Goal: Task Accomplishment & Management: Use online tool/utility

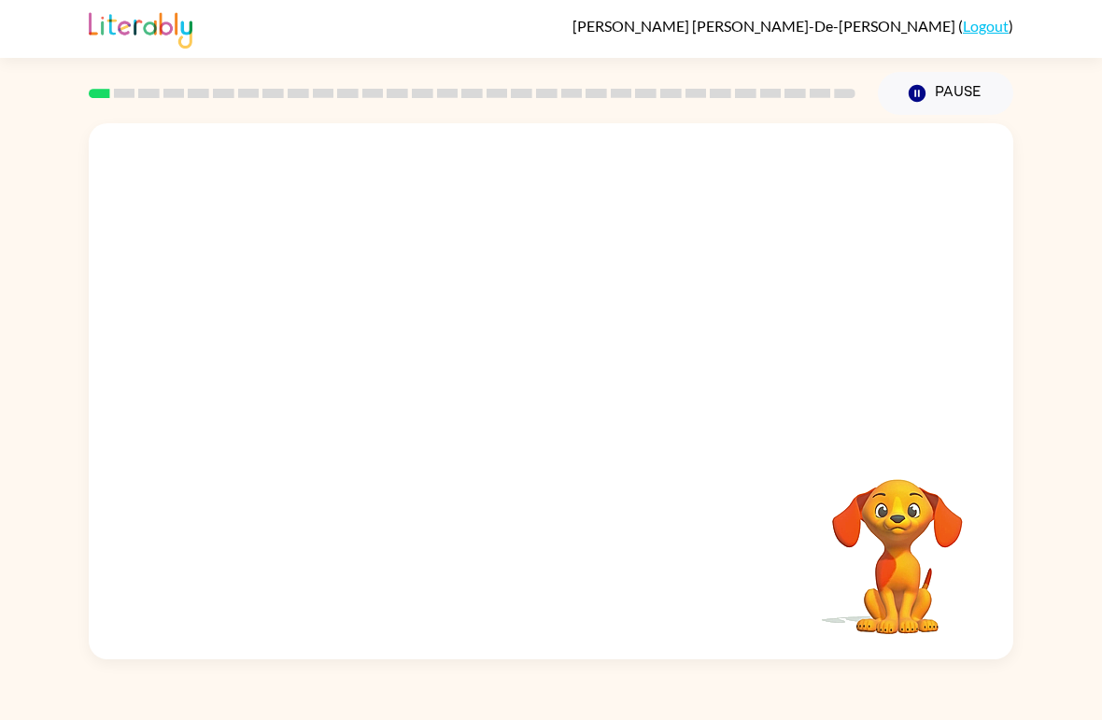
click at [1044, 394] on div "Your browser must support playing .mp4 files to use Literably. Please try using…" at bounding box center [551, 387] width 1102 height 545
click at [556, 399] on icon "button" at bounding box center [551, 401] width 33 height 33
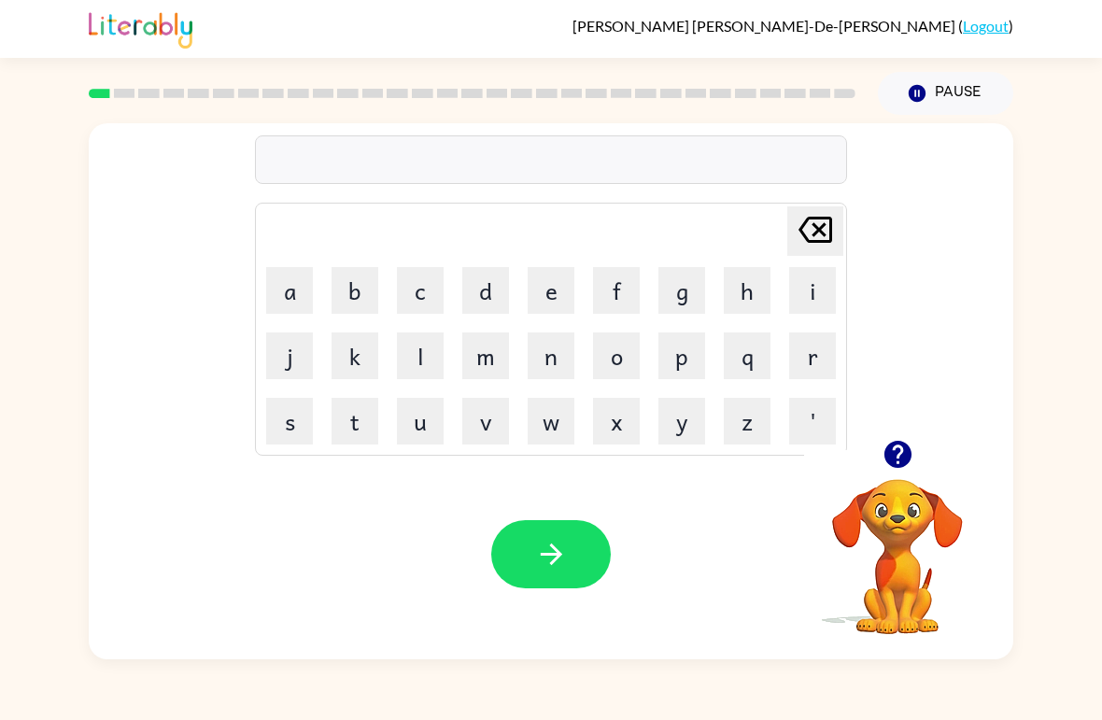
click at [895, 464] on icon "button" at bounding box center [897, 454] width 27 height 27
click at [361, 288] on button "b" at bounding box center [355, 290] width 47 height 47
click at [619, 355] on button "o" at bounding box center [616, 356] width 47 height 47
click at [817, 363] on button "r" at bounding box center [813, 356] width 47 height 47
click at [492, 291] on button "d" at bounding box center [485, 290] width 47 height 47
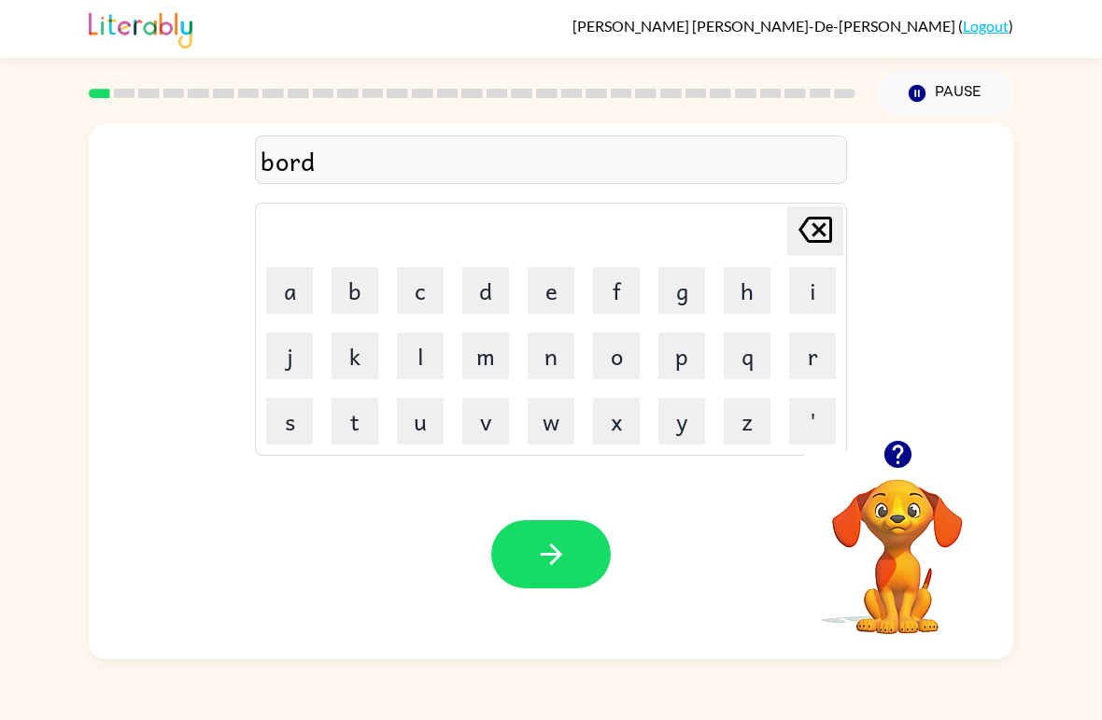
click at [545, 284] on button "e" at bounding box center [551, 290] width 47 height 47
click at [804, 346] on button "r" at bounding box center [813, 356] width 47 height 47
click at [552, 539] on icon "button" at bounding box center [551, 554] width 33 height 33
click at [430, 282] on button "c" at bounding box center [420, 290] width 47 height 47
click at [304, 279] on button "a" at bounding box center [289, 290] width 47 height 47
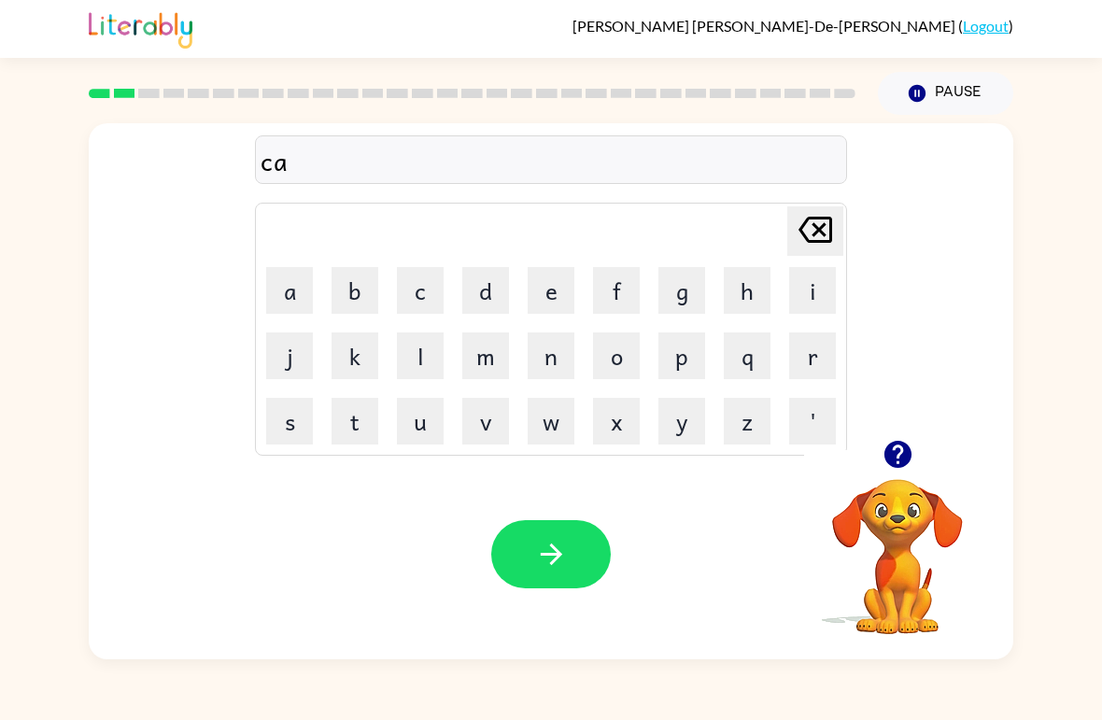
click at [428, 418] on button "u" at bounding box center [420, 421] width 47 height 47
click at [563, 355] on button "n" at bounding box center [551, 356] width 47 height 47
click at [357, 404] on button "t" at bounding box center [355, 421] width 47 height 47
click at [547, 554] on icon "button" at bounding box center [551, 554] width 33 height 33
click at [421, 356] on button "l" at bounding box center [420, 356] width 47 height 47
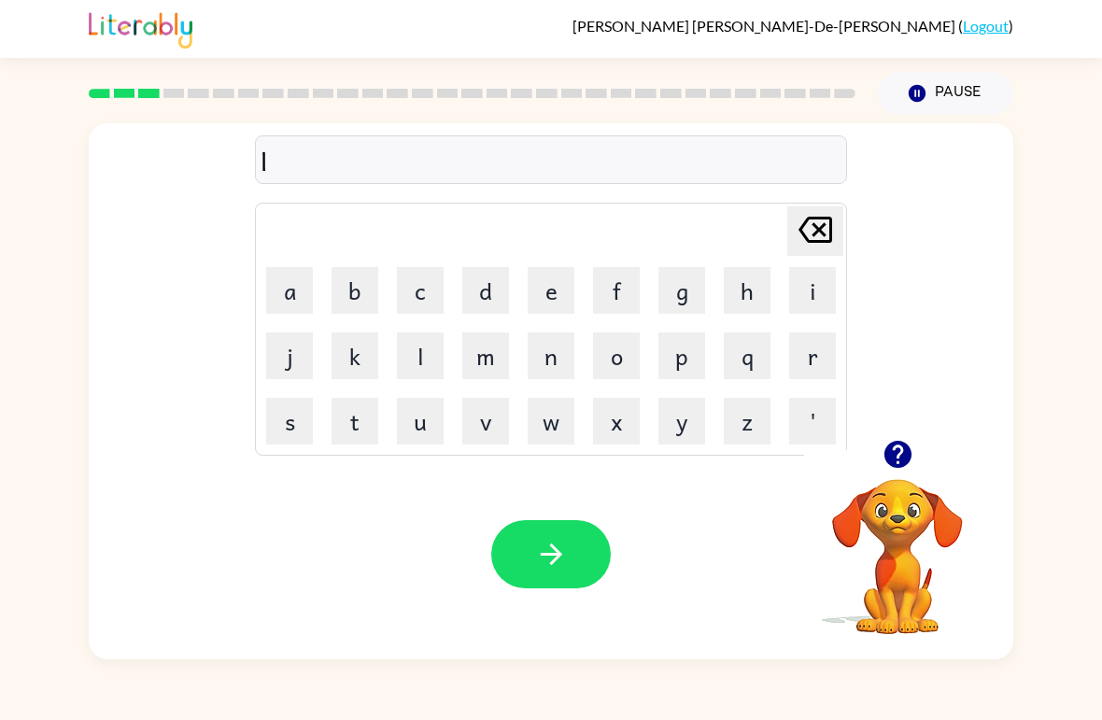
click at [621, 359] on button "o" at bounding box center [616, 356] width 47 height 47
click at [345, 363] on button "k" at bounding box center [355, 356] width 47 height 47
click at [289, 296] on button "a" at bounding box center [289, 290] width 47 height 47
click at [349, 414] on button "t" at bounding box center [355, 421] width 47 height 47
click at [549, 294] on button "e" at bounding box center [551, 290] width 47 height 47
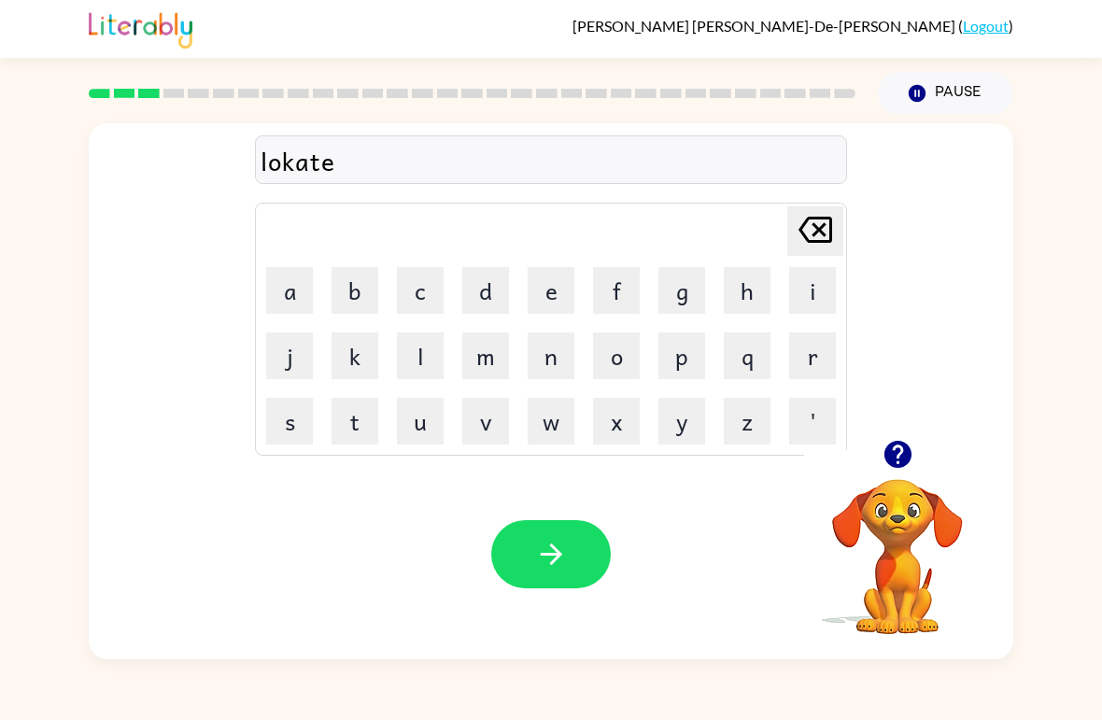
click at [557, 557] on icon "button" at bounding box center [551, 554] width 33 height 33
click at [357, 419] on button "t" at bounding box center [355, 421] width 47 height 47
click at [431, 444] on button "u" at bounding box center [420, 421] width 47 height 47
click at [819, 234] on icon "[PERSON_NAME] last character input" at bounding box center [815, 229] width 45 height 45
click at [407, 413] on button "u" at bounding box center [420, 421] width 47 height 47
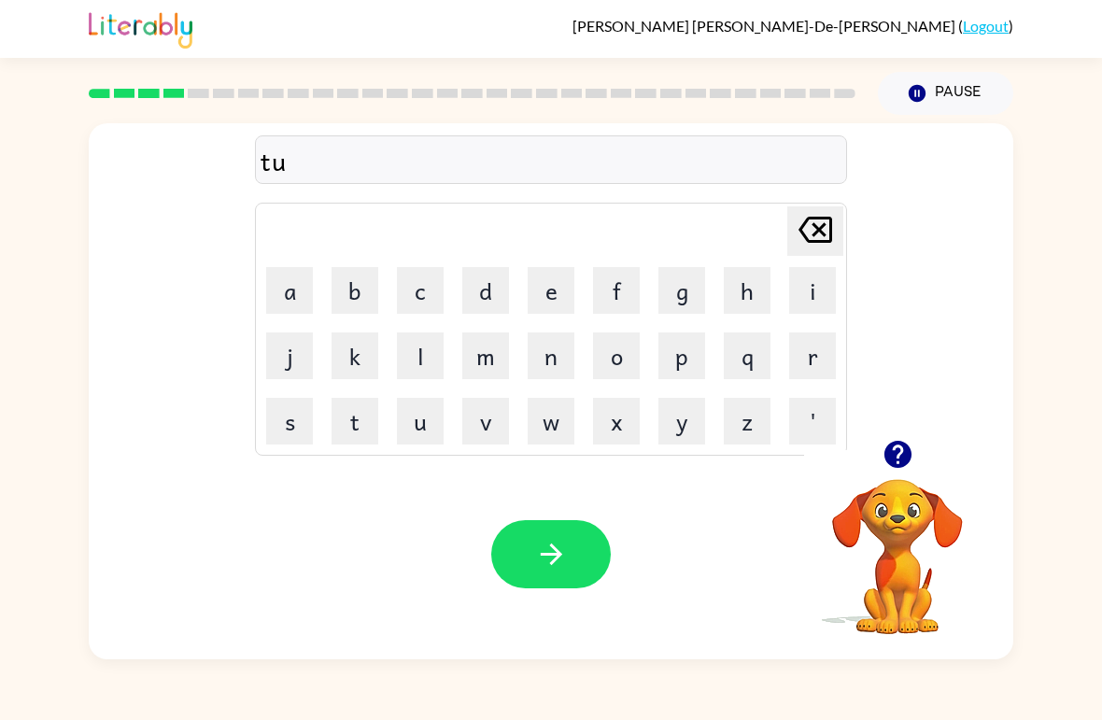
click at [564, 431] on button "w" at bounding box center [551, 421] width 47 height 47
click at [814, 222] on icon "[PERSON_NAME] last character input" at bounding box center [815, 229] width 45 height 45
click at [827, 224] on icon "[PERSON_NAME] last character input" at bounding box center [815, 229] width 45 height 45
click at [551, 426] on button "w" at bounding box center [551, 421] width 47 height 47
click at [811, 302] on button "i" at bounding box center [813, 290] width 47 height 47
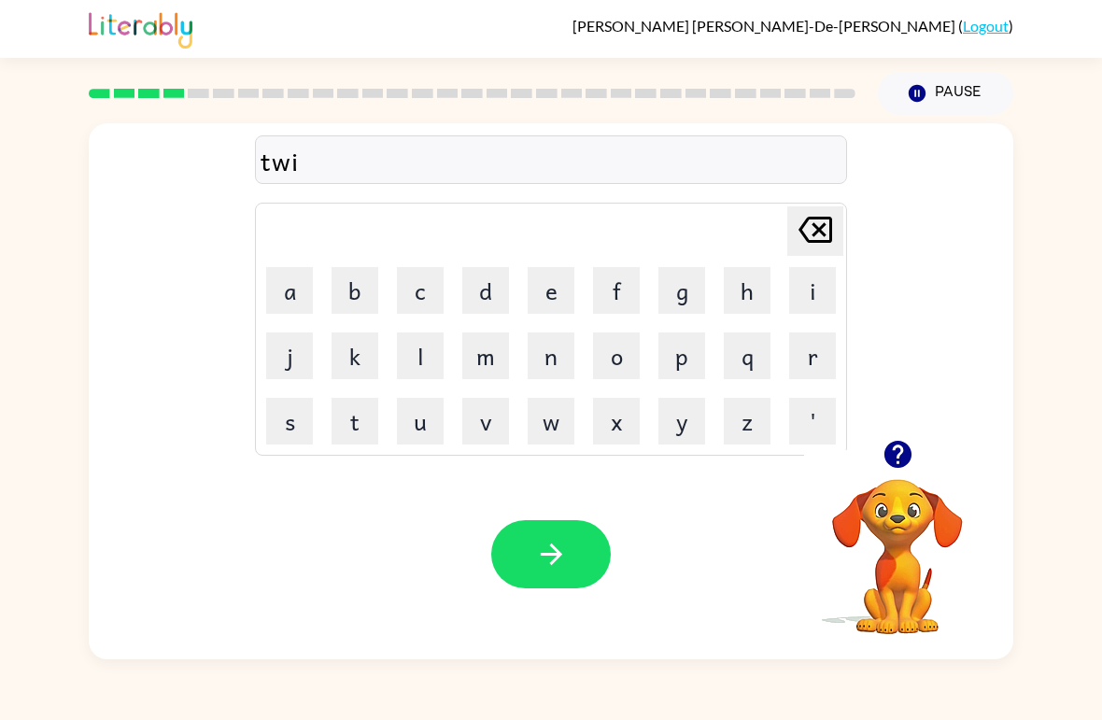
click at [536, 346] on button "n" at bounding box center [551, 356] width 47 height 47
click at [545, 534] on button "button" at bounding box center [551, 554] width 120 height 68
click at [552, 351] on button "n" at bounding box center [551, 356] width 47 height 47
click at [552, 281] on button "e" at bounding box center [551, 290] width 47 height 47
click at [283, 305] on button "a" at bounding box center [289, 290] width 47 height 47
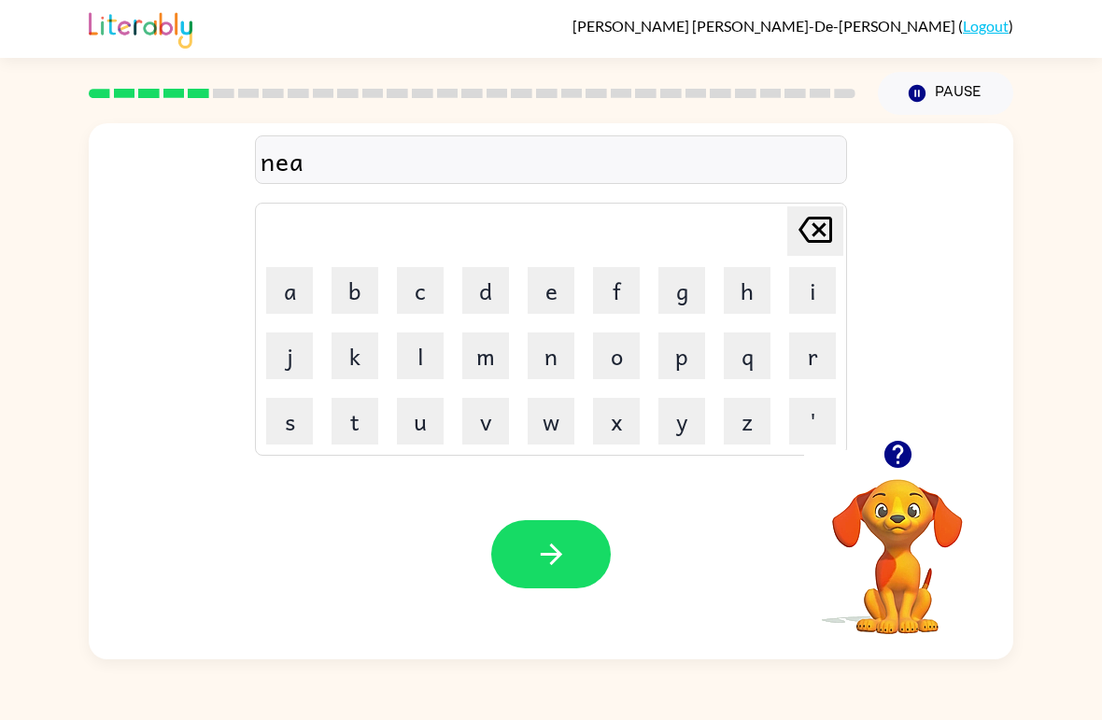
click at [806, 346] on button "r" at bounding box center [813, 356] width 47 height 47
click at [421, 338] on button "l" at bounding box center [420, 356] width 47 height 47
click at [828, 292] on button "i" at bounding box center [813, 290] width 47 height 47
click at [544, 551] on icon "button" at bounding box center [551, 554] width 33 height 33
click at [360, 285] on button "b" at bounding box center [355, 290] width 47 height 47
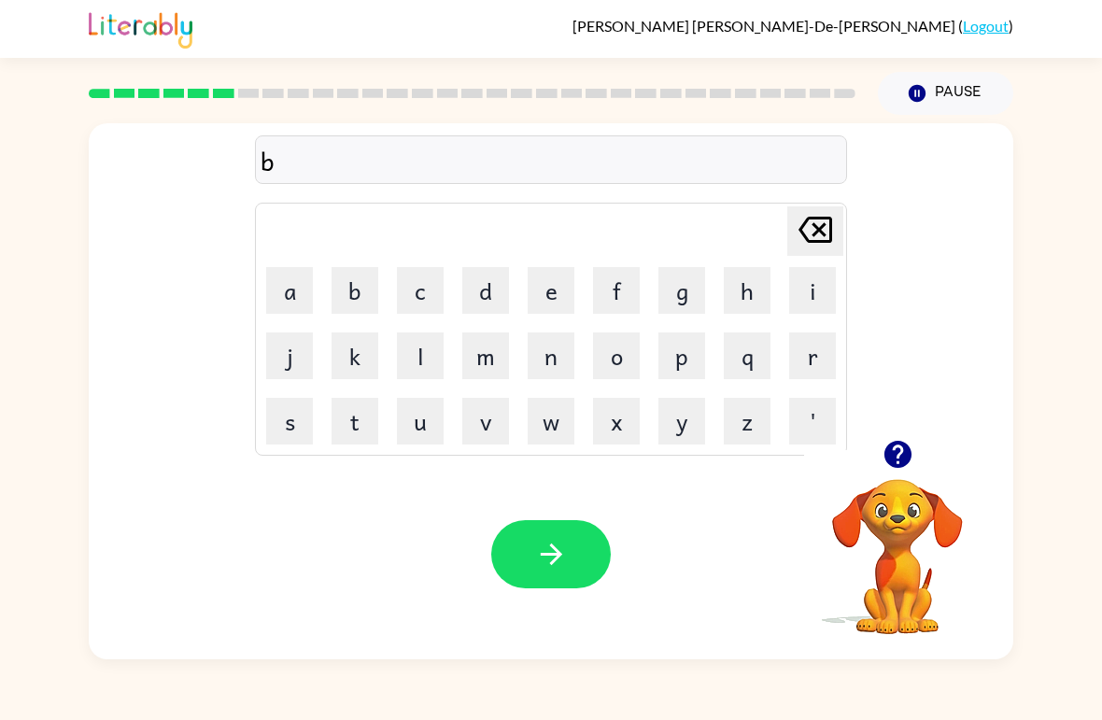
click at [545, 302] on button "e" at bounding box center [551, 290] width 47 height 47
click at [747, 274] on button "h" at bounding box center [747, 290] width 47 height 47
click at [806, 297] on button "i" at bounding box center [813, 290] width 47 height 47
click at [547, 343] on button "n" at bounding box center [551, 356] width 47 height 47
click at [487, 278] on button "d" at bounding box center [485, 290] width 47 height 47
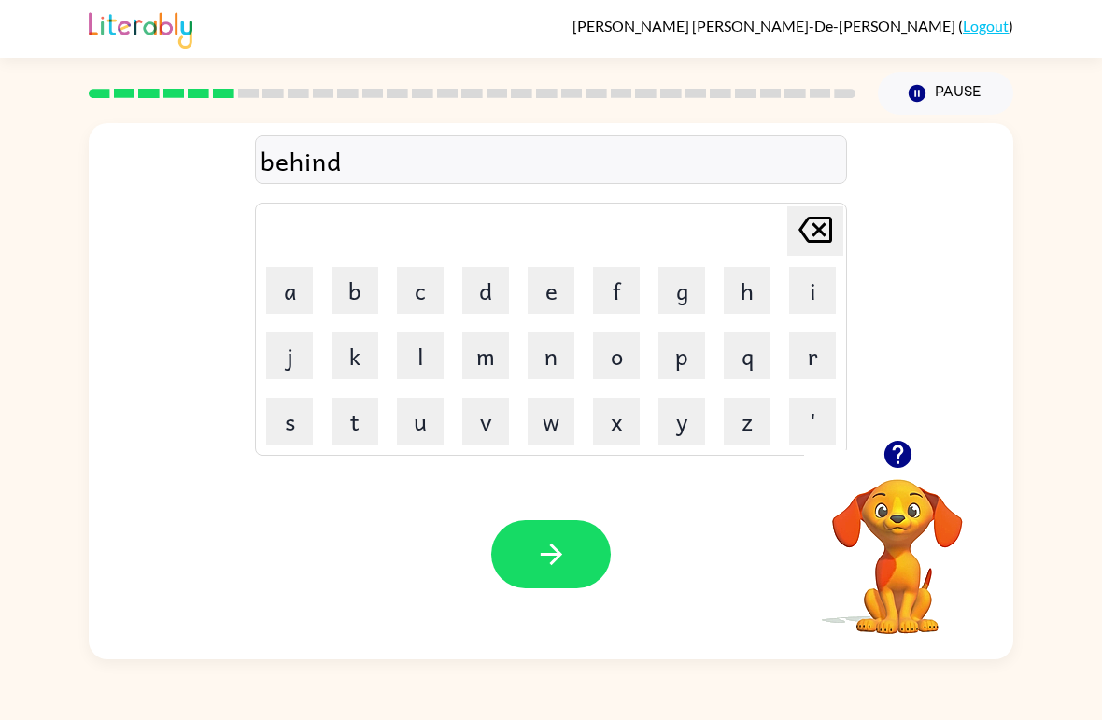
click at [545, 560] on icon "button" at bounding box center [551, 554] width 33 height 33
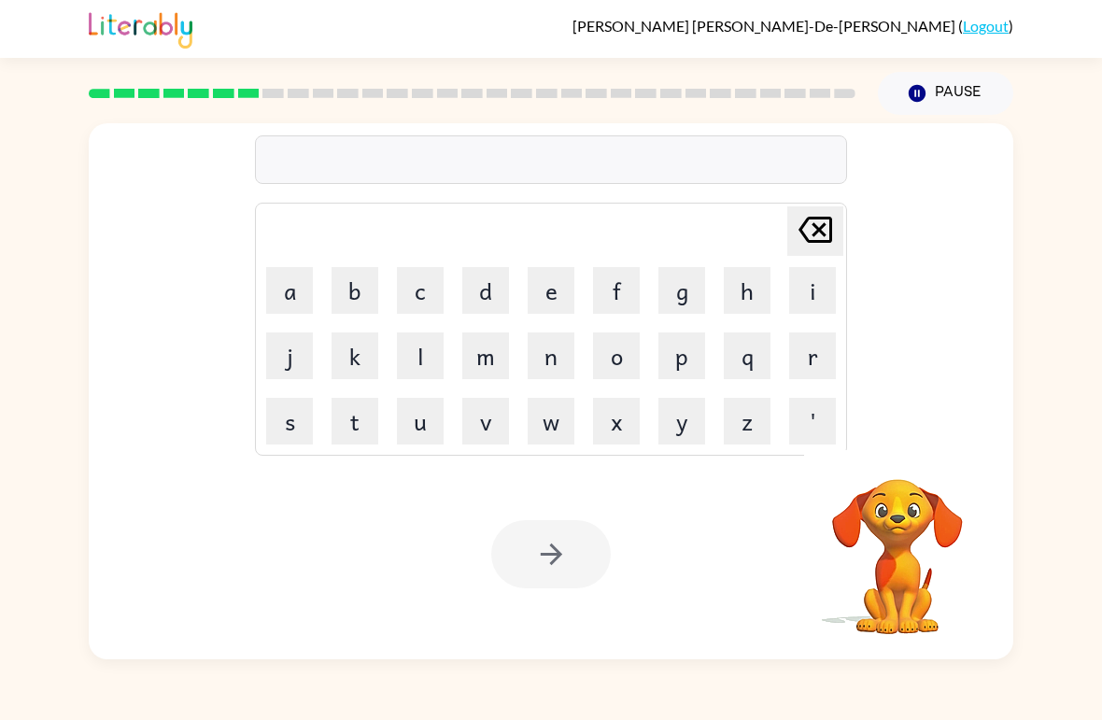
click at [355, 427] on button "t" at bounding box center [355, 421] width 47 height 47
click at [798, 349] on button "r" at bounding box center [813, 356] width 47 height 47
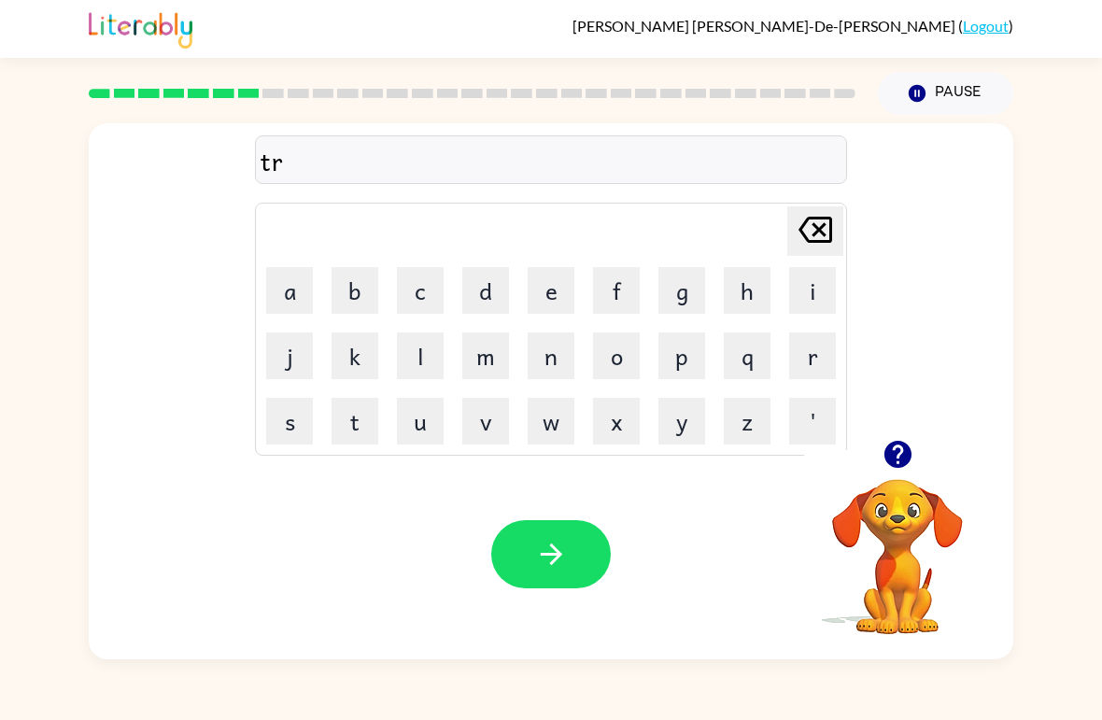
click at [819, 294] on button "i" at bounding box center [813, 290] width 47 height 47
click at [432, 298] on button "c" at bounding box center [420, 290] width 47 height 47
click at [612, 362] on button "o" at bounding box center [616, 356] width 47 height 47
click at [411, 343] on button "l" at bounding box center [420, 356] width 47 height 47
click at [533, 556] on button "button" at bounding box center [551, 554] width 120 height 68
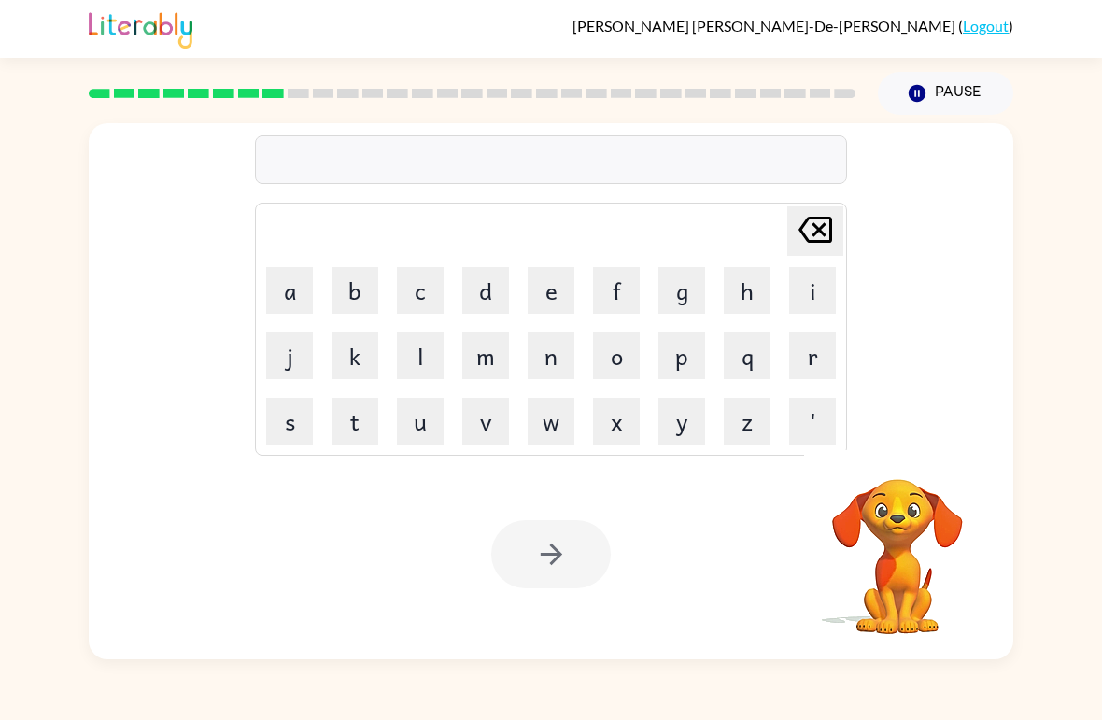
click at [92, 349] on div "[PERSON_NAME] last character input a b c d e f g h i j k l m n o p q r s t u v …" at bounding box center [551, 281] width 925 height 317
click at [492, 359] on button "m" at bounding box center [485, 356] width 47 height 47
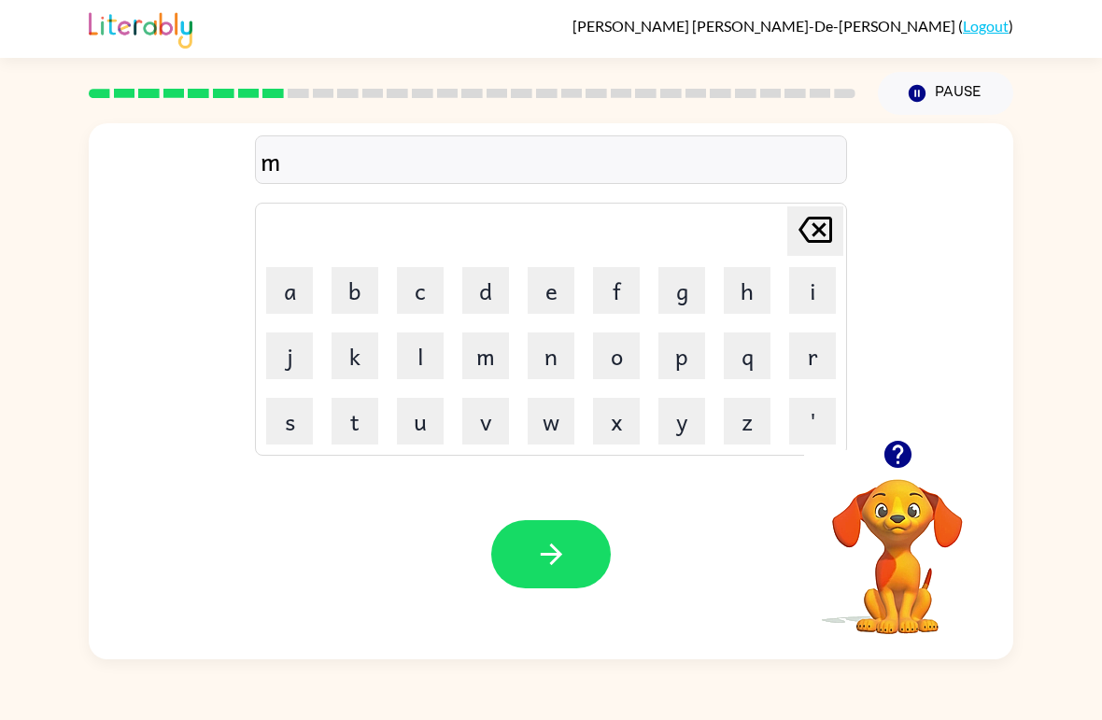
click at [548, 300] on button "e" at bounding box center [551, 290] width 47 height 47
click at [818, 363] on button "r" at bounding box center [813, 356] width 47 height 47
click at [635, 357] on button "o" at bounding box center [616, 356] width 47 height 47
click at [429, 287] on button "c" at bounding box center [420, 290] width 47 height 47
click at [624, 366] on button "o" at bounding box center [616, 356] width 47 height 47
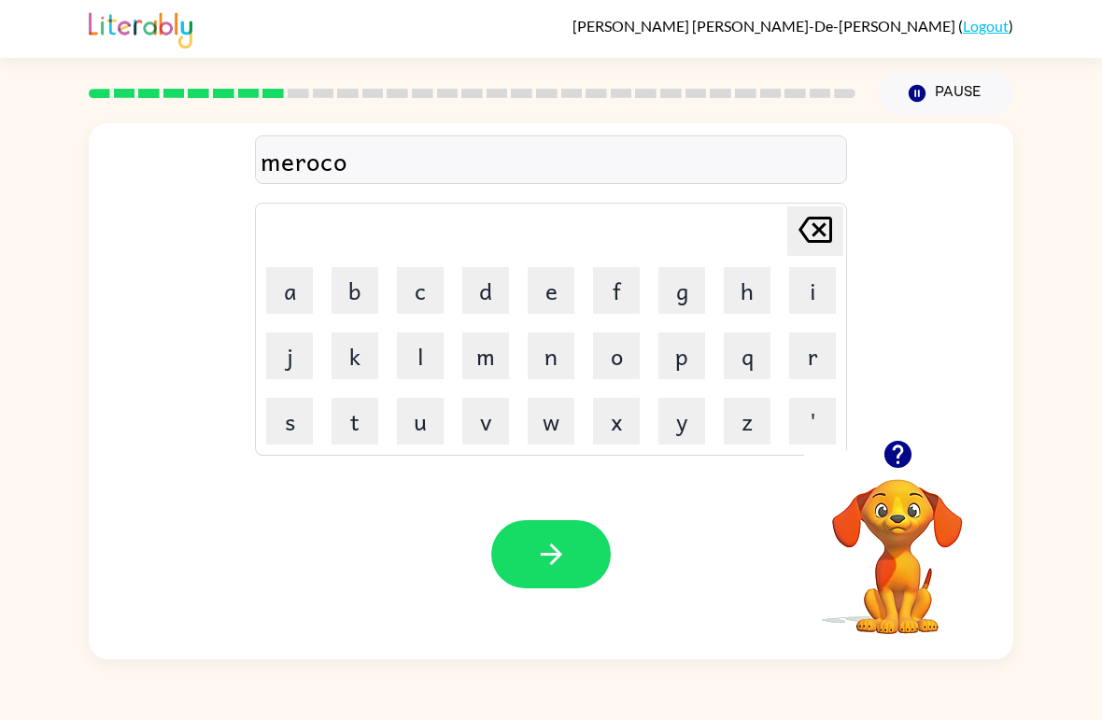
click at [422, 344] on button "l" at bounding box center [420, 356] width 47 height 47
click at [522, 539] on button "button" at bounding box center [551, 554] width 120 height 68
click at [535, 357] on button "n" at bounding box center [551, 356] width 47 height 47
click at [824, 284] on button "i" at bounding box center [813, 290] width 47 height 47
click at [477, 357] on button "m" at bounding box center [485, 356] width 47 height 47
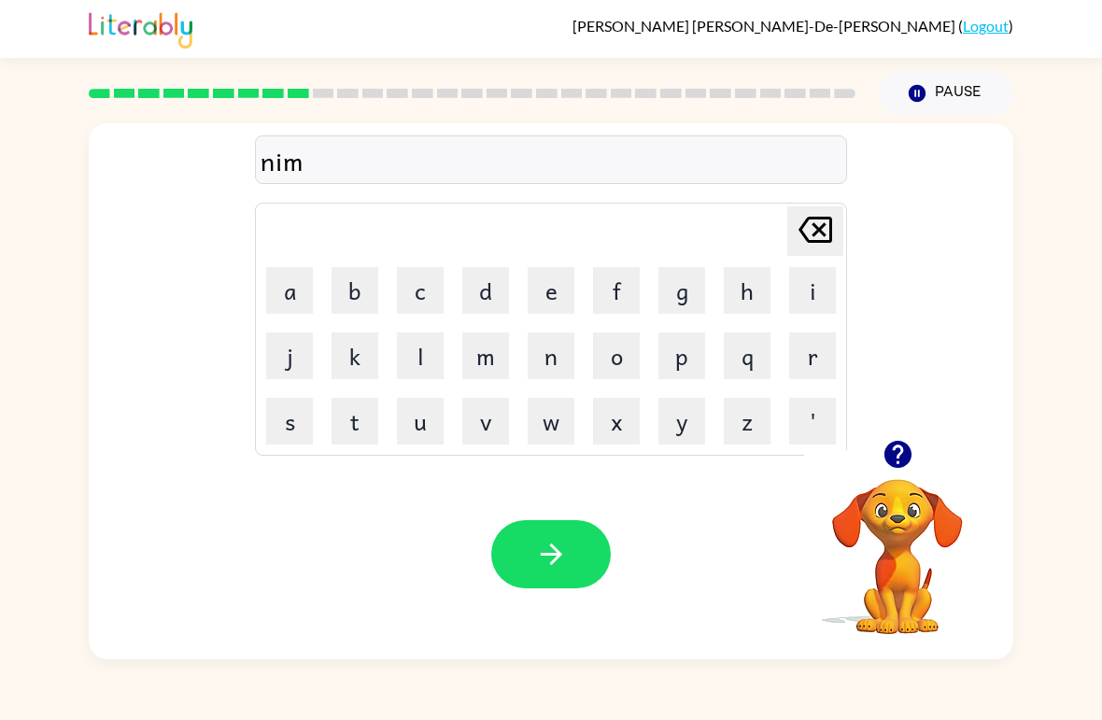
click at [348, 293] on button "b" at bounding box center [355, 290] width 47 height 47
click at [611, 354] on button "o" at bounding box center [616, 356] width 47 height 47
click at [429, 342] on button "l" at bounding box center [420, 356] width 47 height 47
click at [565, 532] on button "button" at bounding box center [551, 554] width 120 height 68
click at [985, 195] on div "[PERSON_NAME] last character input a b c d e f g h i j k l m n o p q r s t u v …" at bounding box center [551, 281] width 925 height 317
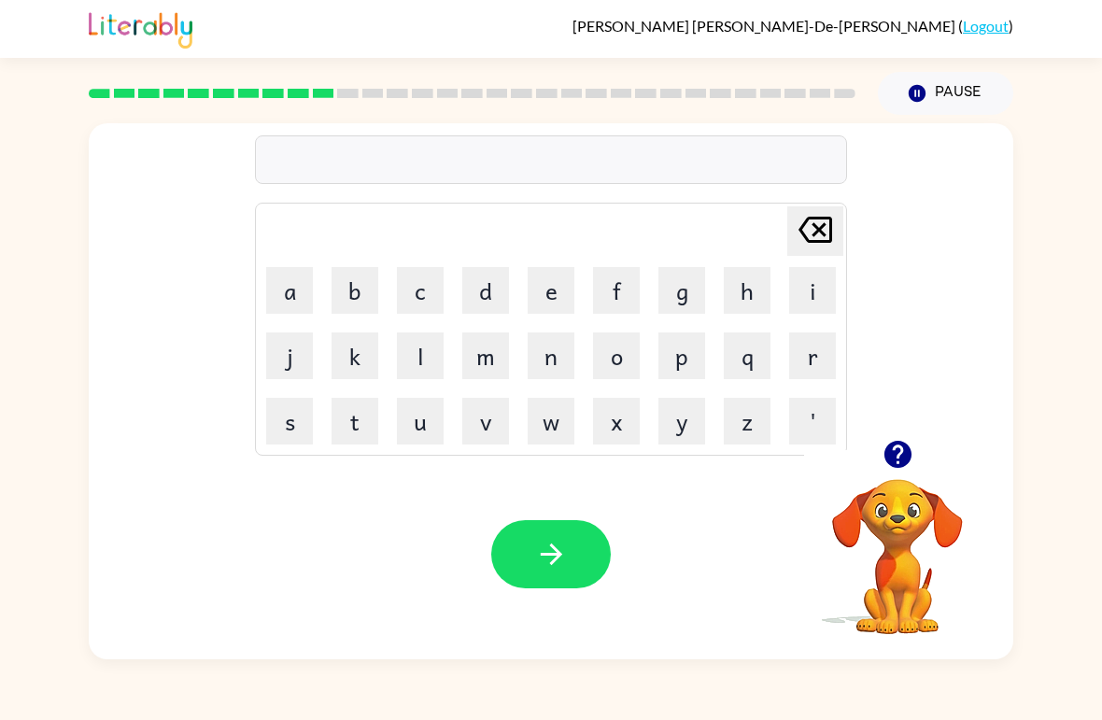
click at [981, 340] on div "[PERSON_NAME] last character input a b c d e f g h i j k l m n o p q r s t u v …" at bounding box center [551, 281] width 925 height 317
click at [898, 450] on icon "button" at bounding box center [897, 454] width 27 height 27
click at [611, 356] on button "o" at bounding box center [616, 356] width 47 height 47
click at [556, 370] on button "n" at bounding box center [551, 356] width 47 height 47
click at [617, 278] on button "f" at bounding box center [616, 290] width 47 height 47
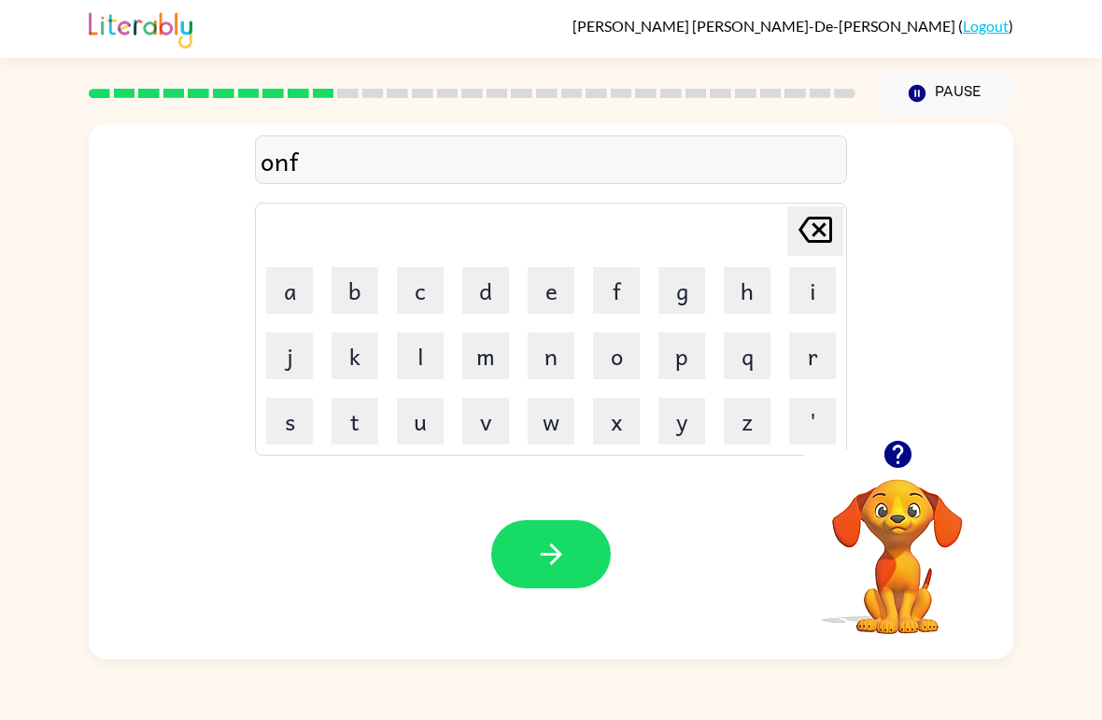
click at [608, 354] on button "o" at bounding box center [616, 356] width 47 height 47
click at [437, 342] on button "l" at bounding box center [420, 356] width 47 height 47
click at [437, 341] on button "l" at bounding box center [420, 356] width 47 height 47
click at [561, 548] on icon "button" at bounding box center [551, 554] width 33 height 33
click at [492, 431] on button "v" at bounding box center [485, 421] width 47 height 47
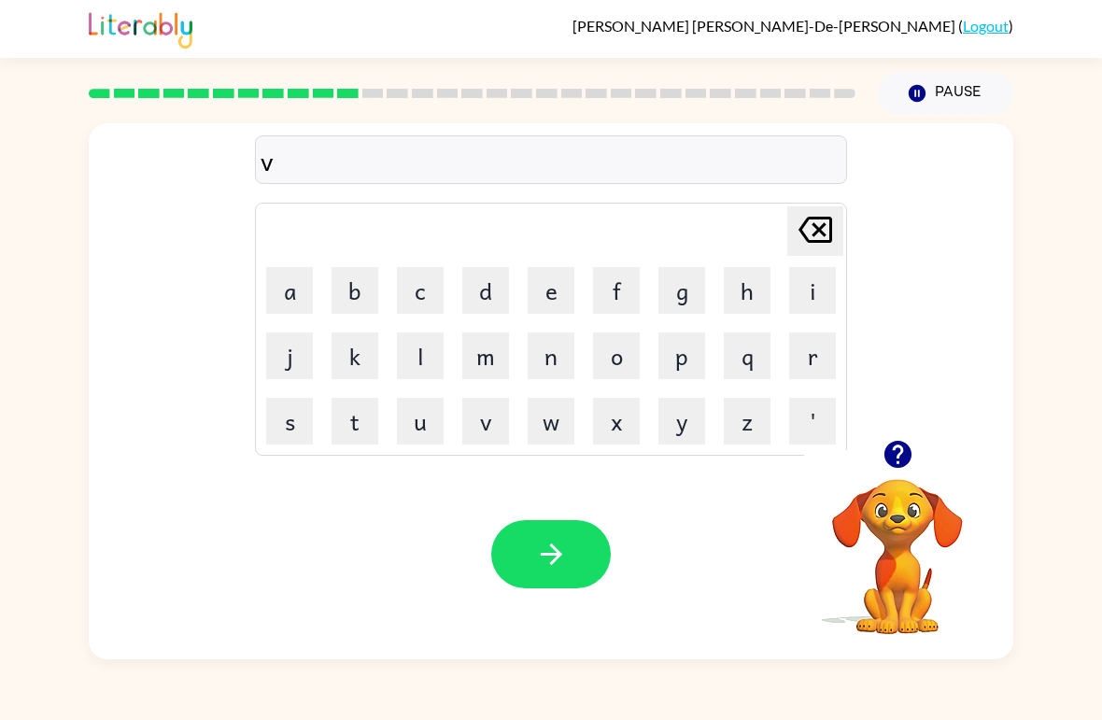
click at [600, 356] on button "o" at bounding box center [616, 356] width 47 height 47
click at [341, 421] on button "t" at bounding box center [355, 421] width 47 height 47
click at [547, 299] on button "e" at bounding box center [551, 290] width 47 height 47
click at [558, 548] on icon "button" at bounding box center [551, 554] width 33 height 33
click at [354, 292] on button "b" at bounding box center [355, 290] width 47 height 47
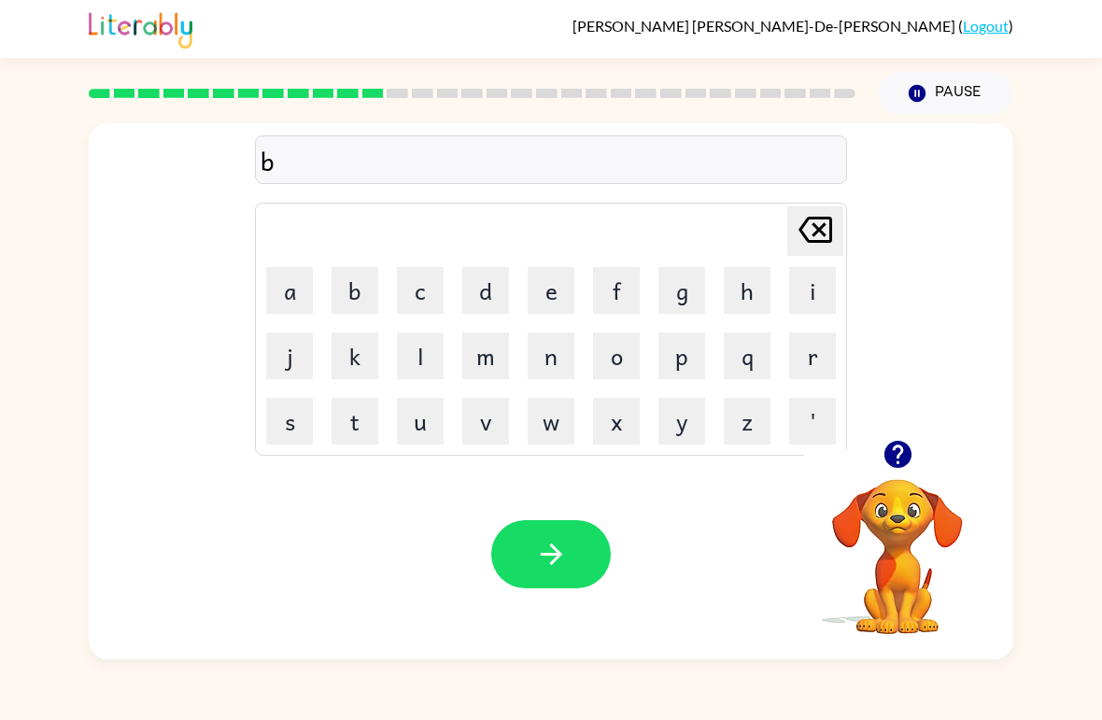
click at [568, 289] on button "e" at bounding box center [551, 290] width 47 height 47
click at [491, 286] on button "d" at bounding box center [485, 290] width 47 height 47
click at [362, 418] on button "t" at bounding box center [355, 421] width 47 height 47
click at [805, 289] on button "i" at bounding box center [813, 290] width 47 height 47
click at [485, 348] on button "m" at bounding box center [485, 356] width 47 height 47
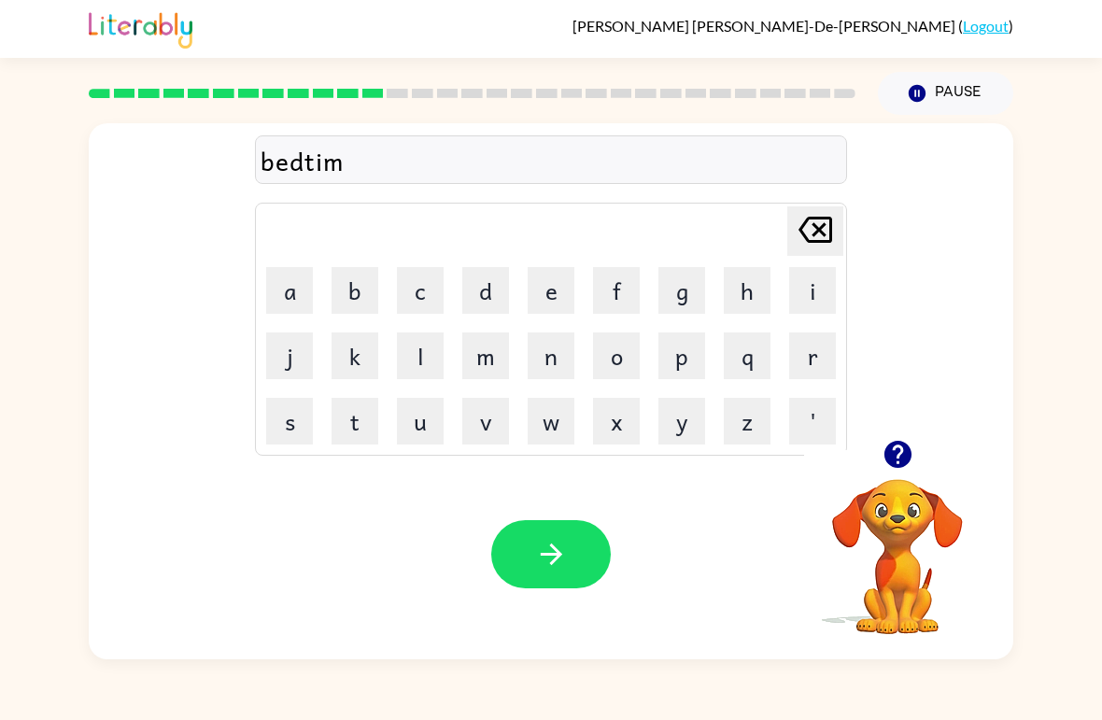
click at [548, 296] on button "e" at bounding box center [551, 290] width 47 height 47
click at [550, 543] on icon "button" at bounding box center [551, 554] width 33 height 33
click at [894, 456] on icon "button" at bounding box center [897, 454] width 27 height 27
click at [621, 292] on button "f" at bounding box center [616, 290] width 47 height 47
click at [502, 285] on button "d" at bounding box center [485, 290] width 47 height 47
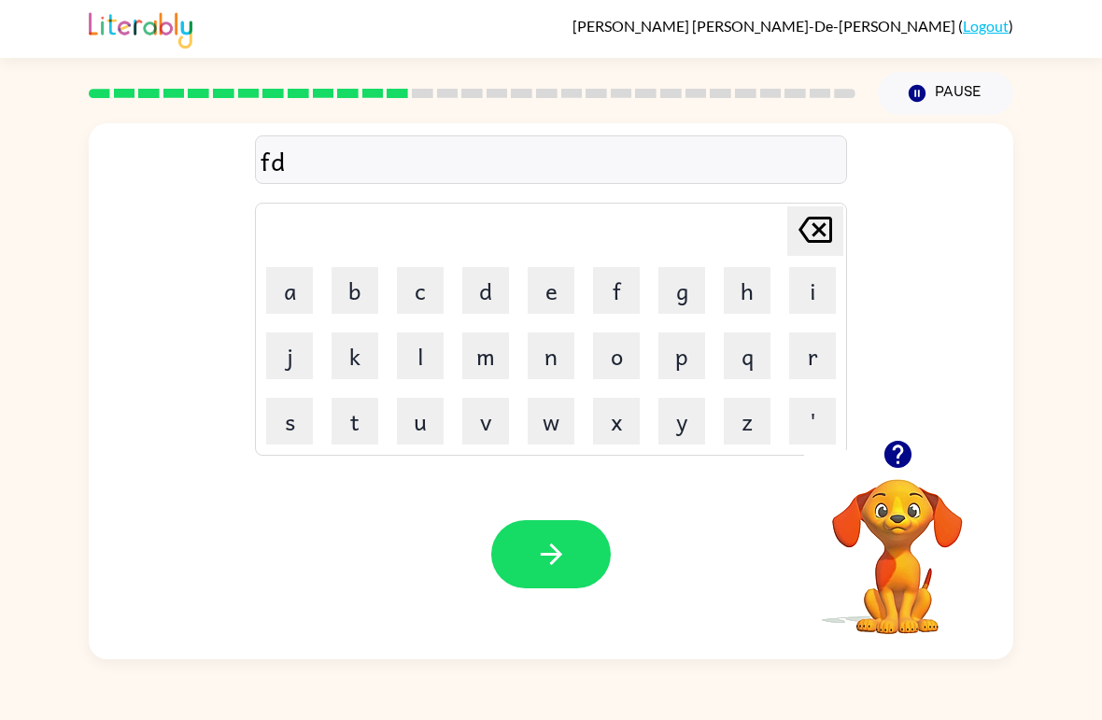
click at [809, 232] on icon "[PERSON_NAME] last character input" at bounding box center [815, 229] width 45 height 45
click at [535, 292] on button "e" at bounding box center [551, 290] width 47 height 47
click at [357, 436] on button "t" at bounding box center [355, 421] width 47 height 47
click at [545, 347] on button "n" at bounding box center [551, 356] width 47 height 47
click at [553, 278] on button "e" at bounding box center [551, 290] width 47 height 47
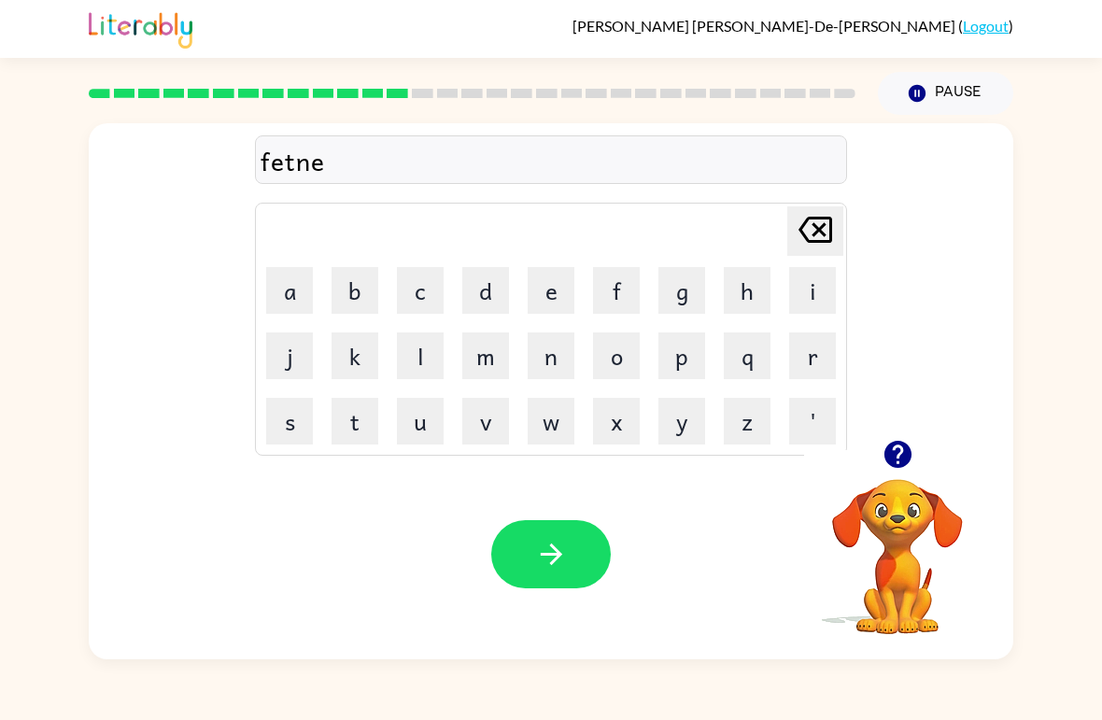
click at [300, 415] on button "s" at bounding box center [289, 421] width 47 height 47
click at [376, 417] on button "t" at bounding box center [355, 421] width 47 height 47
click at [569, 576] on button "button" at bounding box center [551, 554] width 120 height 68
click at [537, 570] on div at bounding box center [551, 554] width 120 height 68
click at [906, 448] on icon "button" at bounding box center [897, 454] width 27 height 27
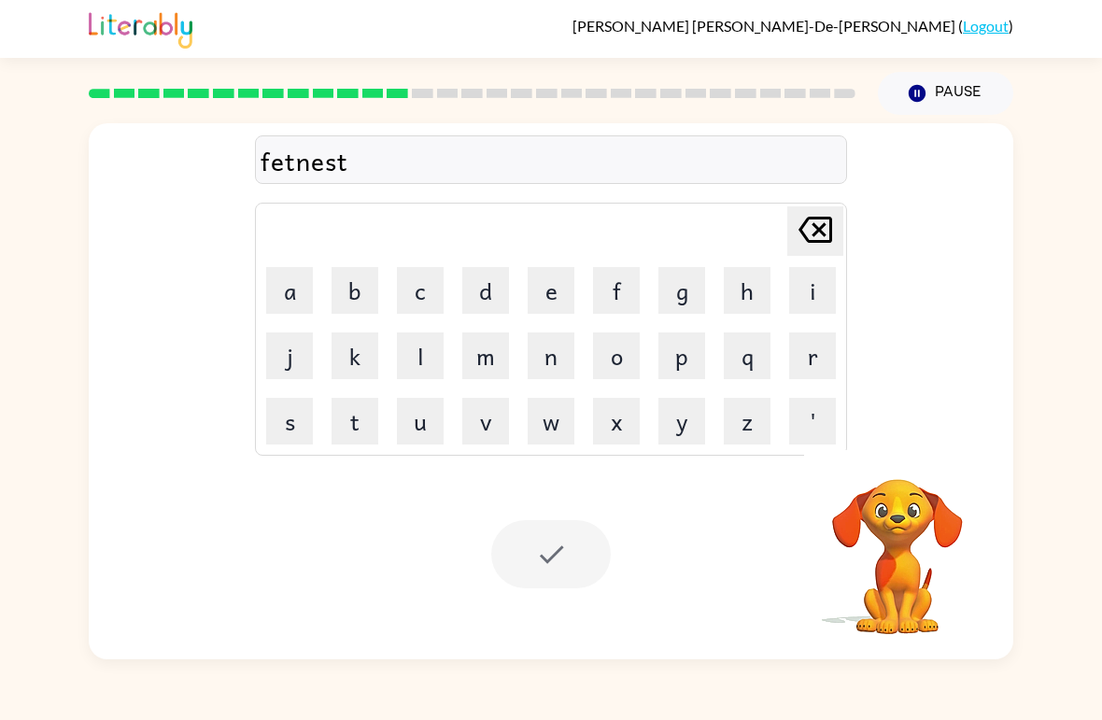
click at [423, 293] on button "c" at bounding box center [420, 290] width 47 height 47
click at [807, 231] on icon "[PERSON_NAME] last character input" at bounding box center [815, 229] width 45 height 45
click at [806, 231] on icon "[PERSON_NAME] last character input" at bounding box center [815, 229] width 45 height 45
click at [804, 240] on icon "[PERSON_NAME] last character input" at bounding box center [815, 229] width 45 height 45
click at [804, 239] on icon "[PERSON_NAME] last character input" at bounding box center [815, 229] width 45 height 45
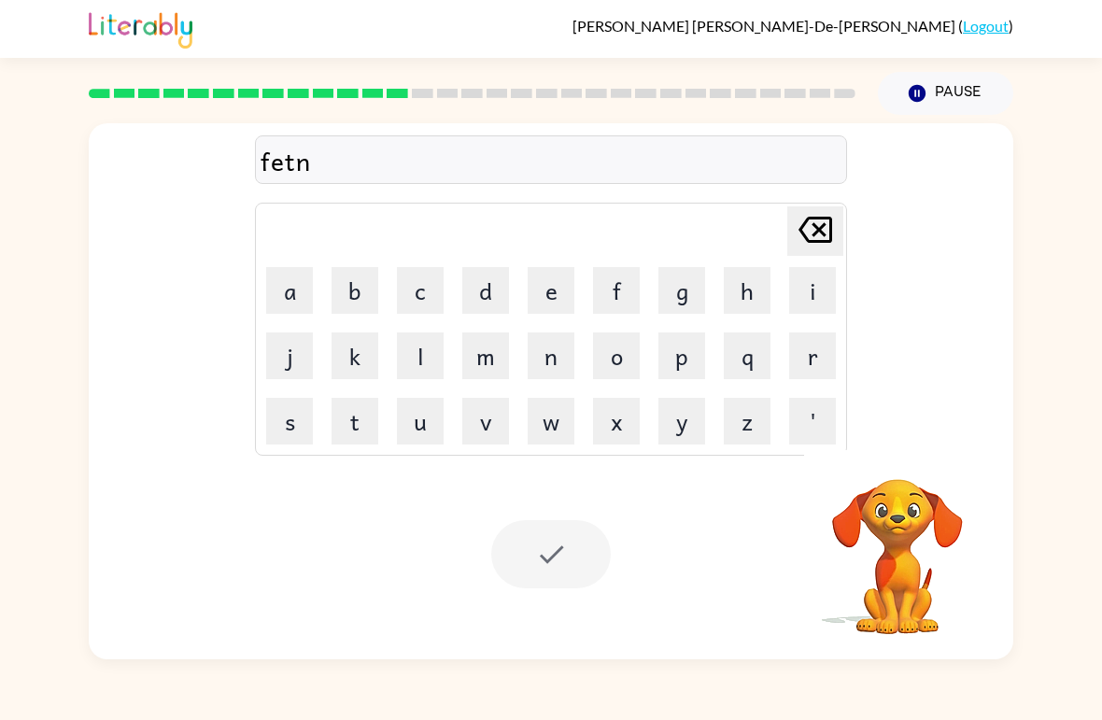
click at [795, 235] on icon "[PERSON_NAME] last character input" at bounding box center [815, 229] width 45 height 45
click at [795, 234] on icon "[PERSON_NAME] last character input" at bounding box center [815, 229] width 45 height 45
click at [807, 255] on div "[PERSON_NAME] last character input" at bounding box center [815, 231] width 45 height 48
click at [813, 261] on td "i" at bounding box center [813, 291] width 64 height 64
click at [524, 287] on td "e" at bounding box center [551, 291] width 64 height 64
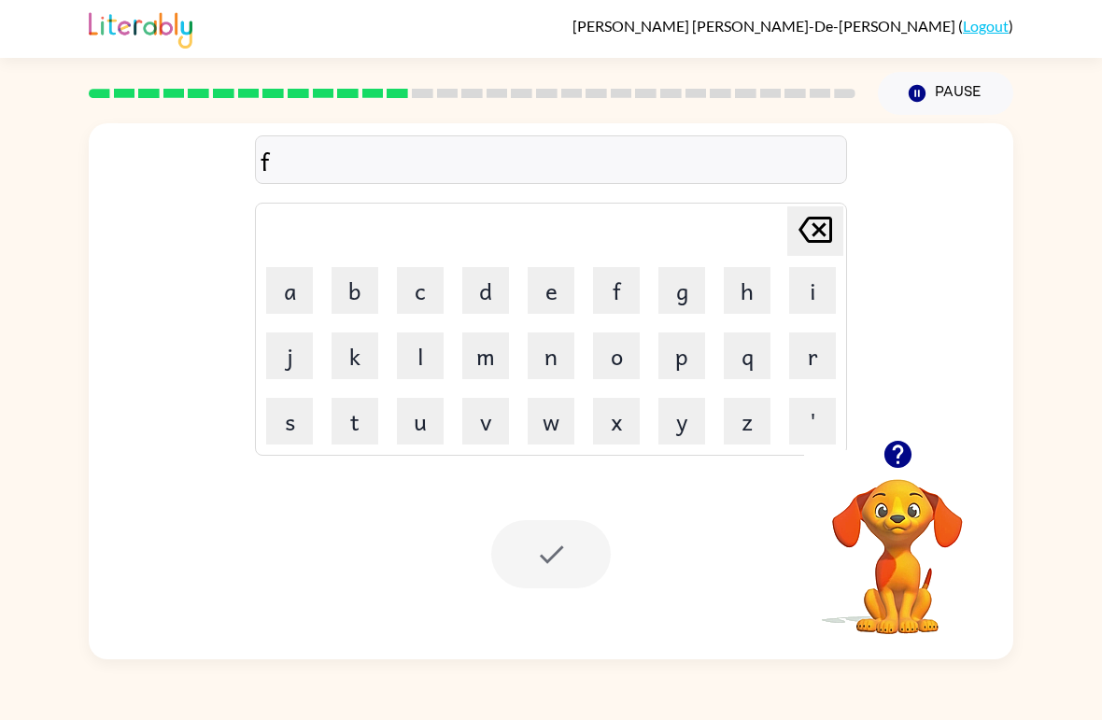
click at [565, 285] on button "e" at bounding box center [551, 290] width 47 height 47
click at [291, 306] on button "a" at bounding box center [289, 290] width 47 height 47
click at [893, 465] on icon "button" at bounding box center [897, 454] width 27 height 27
click at [358, 435] on button "t" at bounding box center [355, 421] width 47 height 47
click at [552, 344] on button "n" at bounding box center [551, 356] width 47 height 47
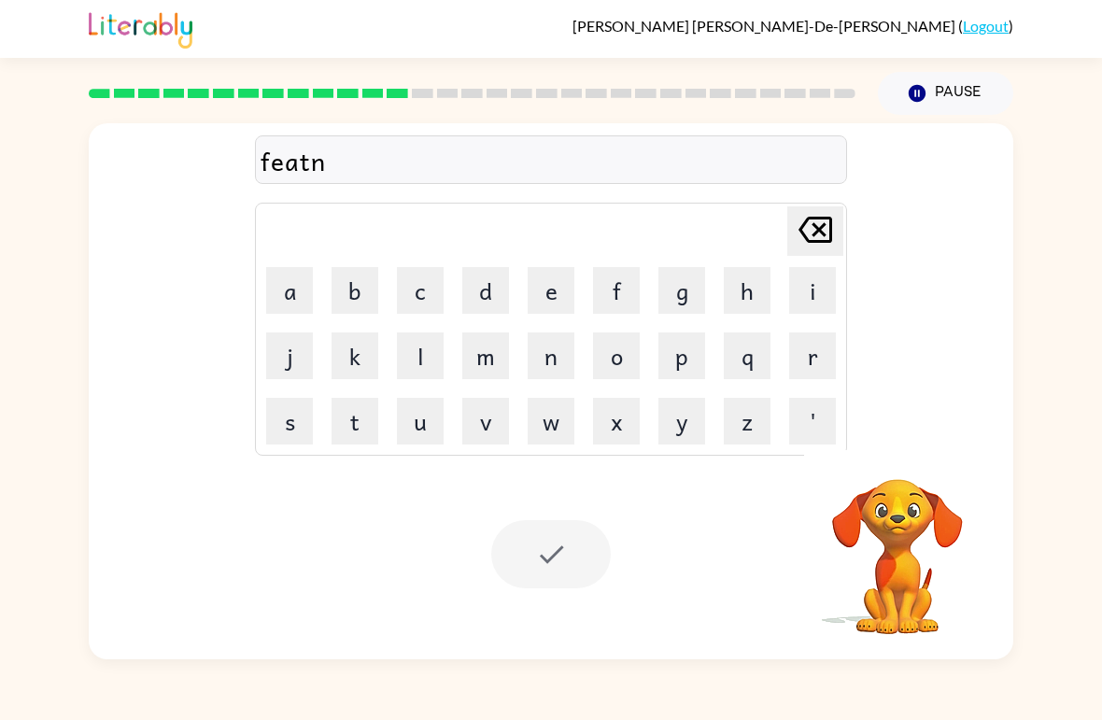
click at [557, 286] on button "e" at bounding box center [551, 290] width 47 height 47
click at [282, 411] on button "s" at bounding box center [289, 421] width 47 height 47
click at [354, 417] on button "t" at bounding box center [355, 421] width 47 height 47
click at [553, 533] on div at bounding box center [551, 554] width 120 height 68
click at [559, 578] on div at bounding box center [551, 554] width 120 height 68
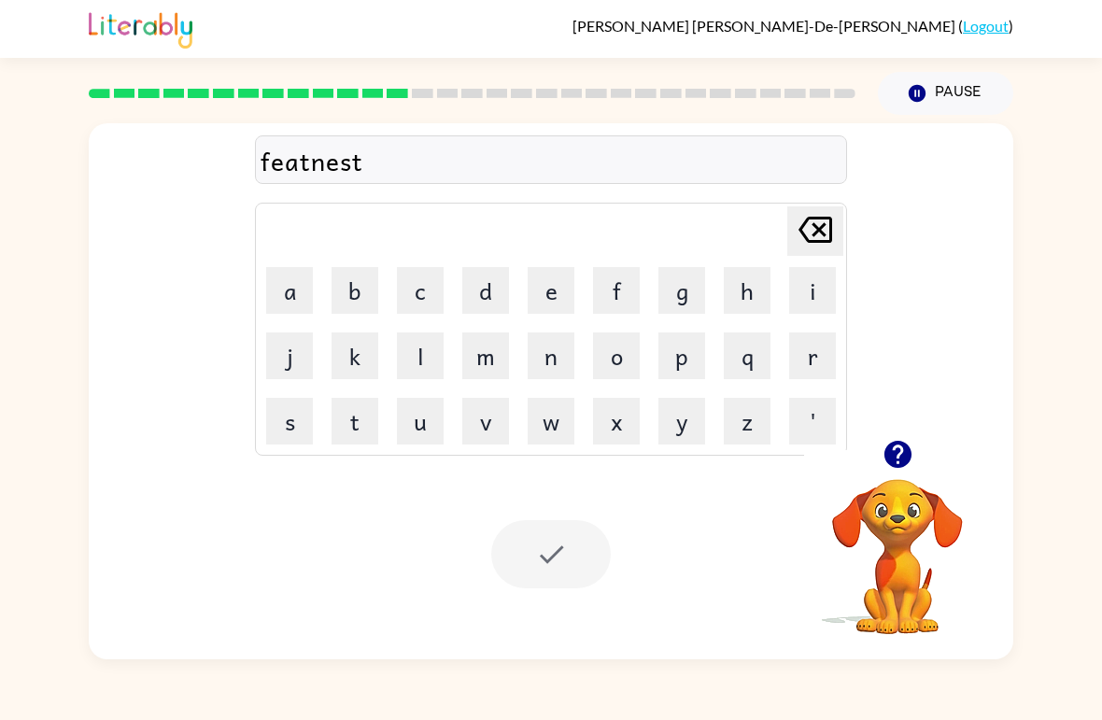
click at [590, 575] on div at bounding box center [551, 554] width 120 height 68
click at [503, 576] on div at bounding box center [551, 554] width 120 height 68
click at [539, 579] on div at bounding box center [551, 554] width 120 height 68
click at [505, 576] on div at bounding box center [551, 554] width 120 height 68
click at [537, 565] on div at bounding box center [551, 554] width 120 height 68
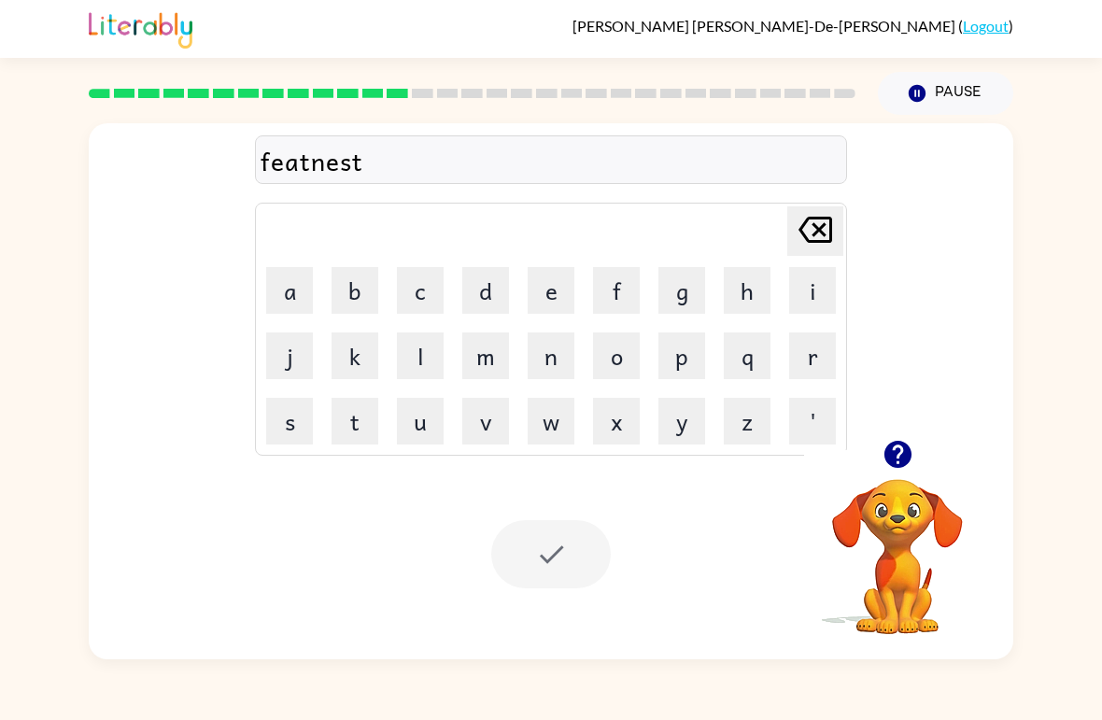
click at [518, 557] on div at bounding box center [551, 554] width 120 height 68
click at [529, 554] on div at bounding box center [551, 554] width 120 height 68
click at [536, 541] on div at bounding box center [551, 554] width 120 height 68
click at [519, 565] on div at bounding box center [551, 554] width 120 height 68
click at [519, 564] on div at bounding box center [551, 554] width 120 height 68
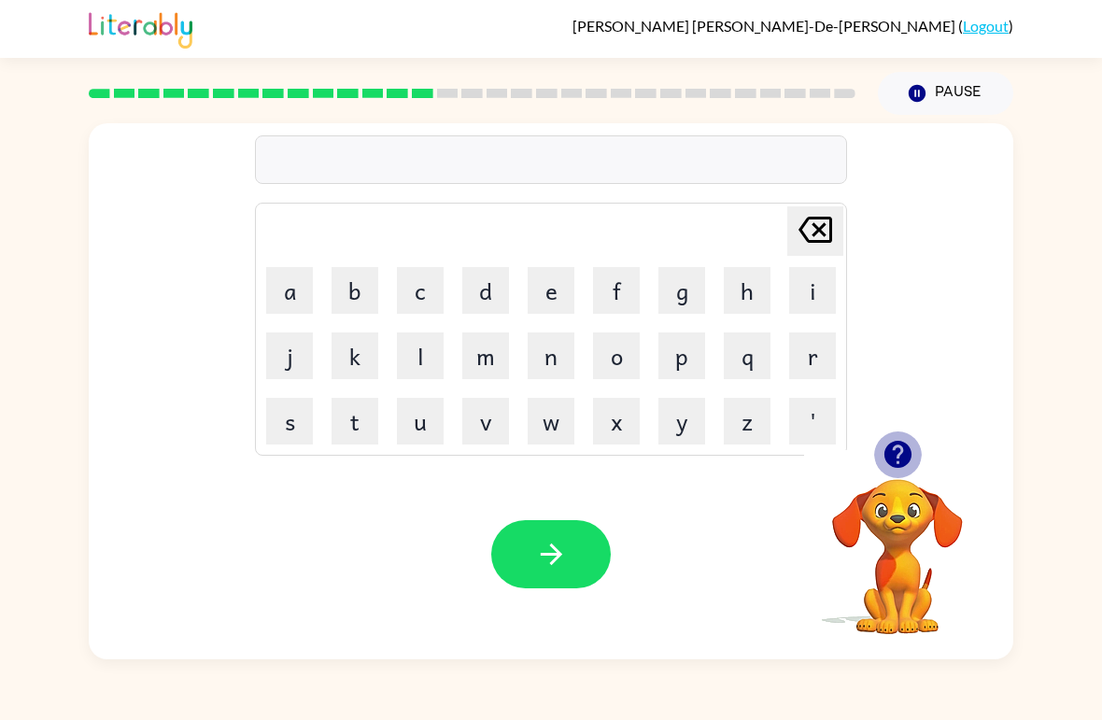
click at [899, 460] on icon "button" at bounding box center [897, 454] width 27 height 27
click at [478, 288] on button "d" at bounding box center [485, 290] width 47 height 47
click at [552, 291] on button "e" at bounding box center [551, 290] width 47 height 47
click at [420, 349] on button "l" at bounding box center [420, 356] width 47 height 47
click at [542, 288] on button "e" at bounding box center [551, 290] width 47 height 47
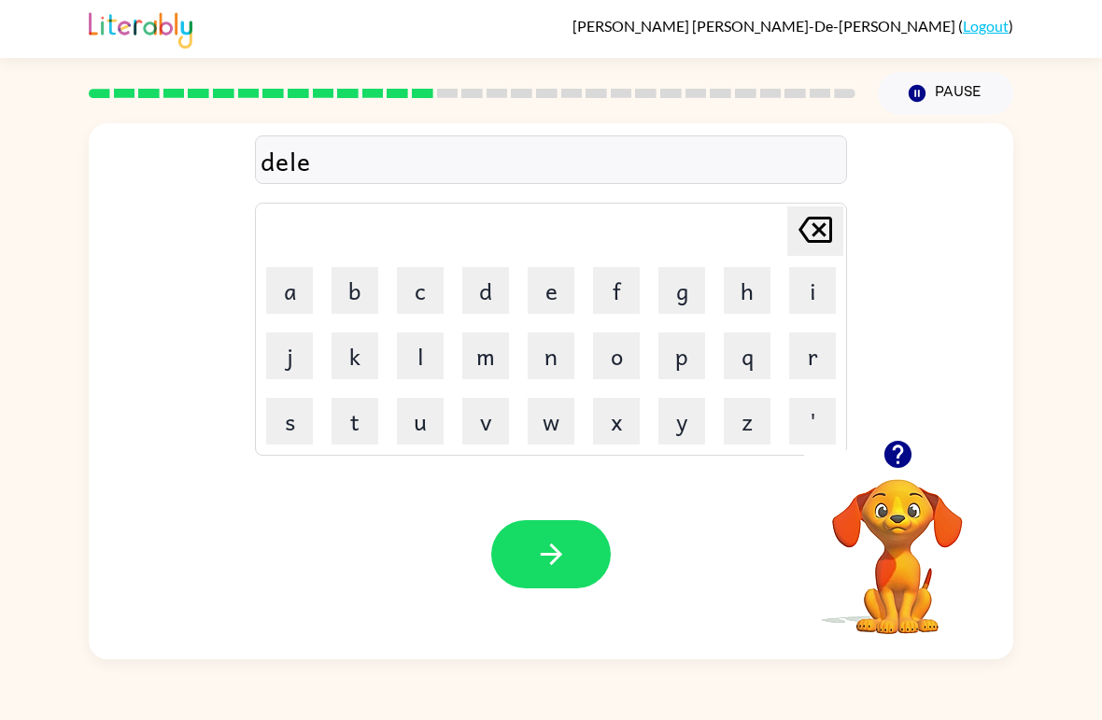
click at [804, 275] on button "i" at bounding box center [813, 290] width 47 height 47
click at [529, 540] on button "button" at bounding box center [551, 554] width 120 height 68
click at [371, 435] on button "t" at bounding box center [355, 421] width 47 height 47
click at [562, 288] on button "e" at bounding box center [551, 290] width 47 height 47
click at [831, 712] on div "[PERSON_NAME]-De-[PERSON_NAME] ( Logout ) Pause Pause te Delete Delete last cha…" at bounding box center [551, 360] width 1102 height 720
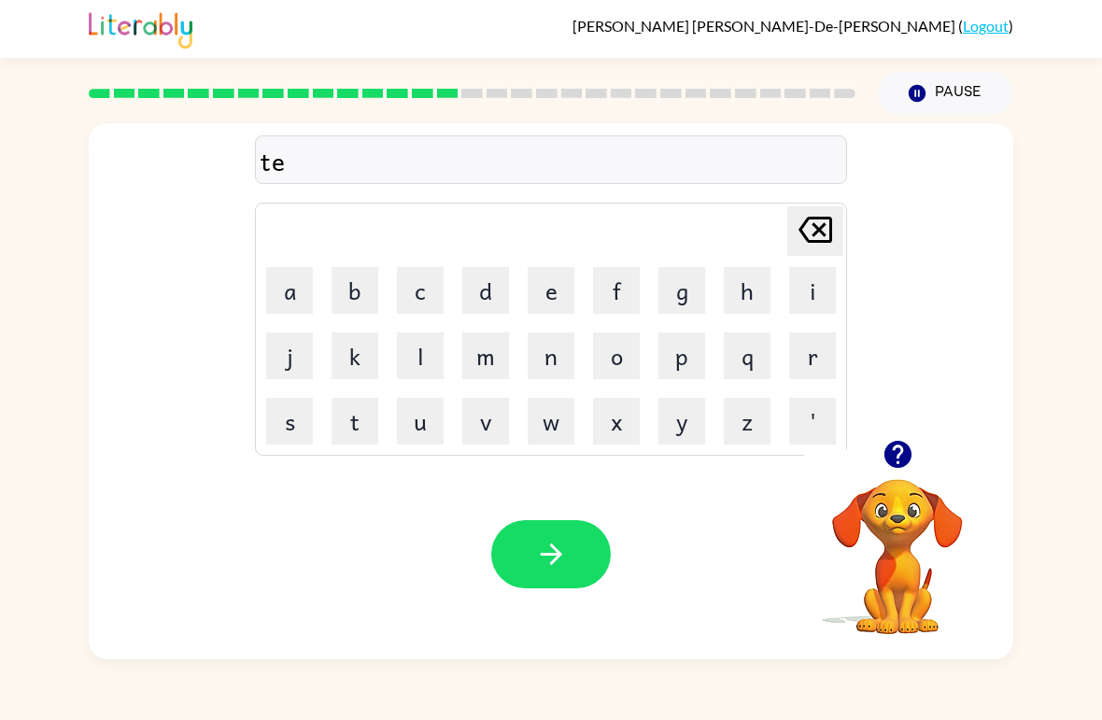
click at [816, 370] on button "r" at bounding box center [813, 356] width 47 height 47
click at [909, 442] on icon "button" at bounding box center [898, 454] width 33 height 33
click at [561, 355] on button "n" at bounding box center [551, 356] width 47 height 47
click at [537, 541] on icon "button" at bounding box center [551, 554] width 33 height 33
click at [284, 419] on button "s" at bounding box center [289, 421] width 47 height 47
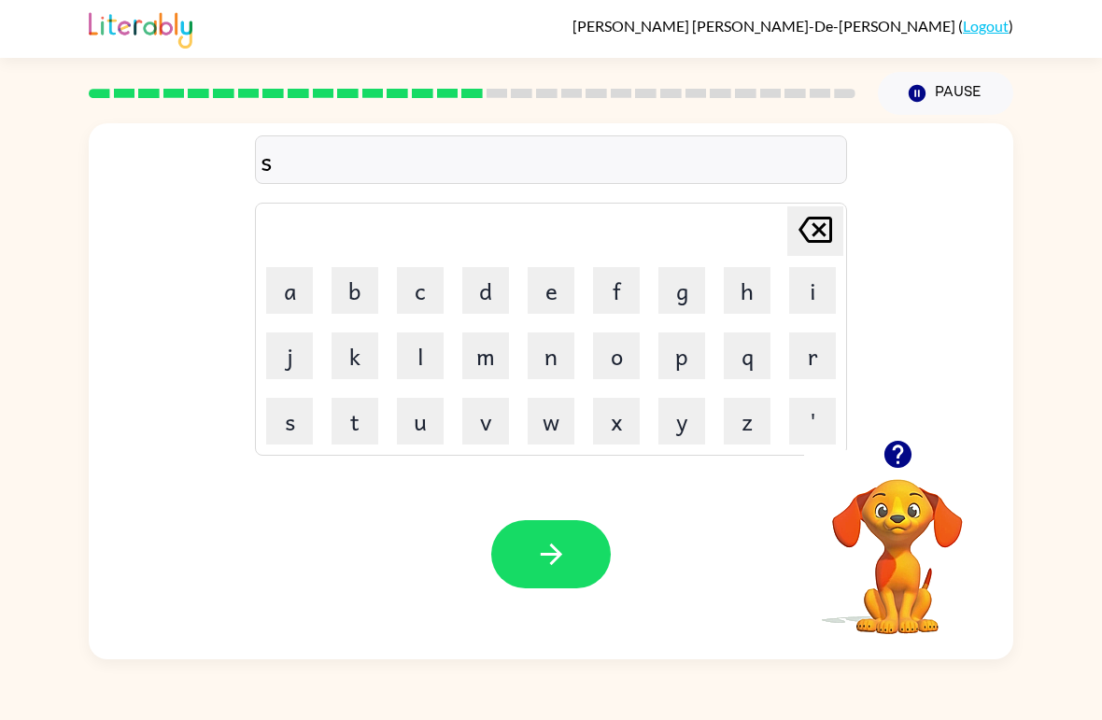
click at [370, 432] on button "t" at bounding box center [355, 421] width 47 height 47
click at [803, 221] on icon "[PERSON_NAME] last character input" at bounding box center [815, 229] width 45 height 45
click at [566, 286] on button "e" at bounding box center [551, 290] width 47 height 47
click at [351, 416] on button "t" at bounding box center [355, 421] width 47 height 47
click at [527, 547] on button "button" at bounding box center [551, 554] width 120 height 68
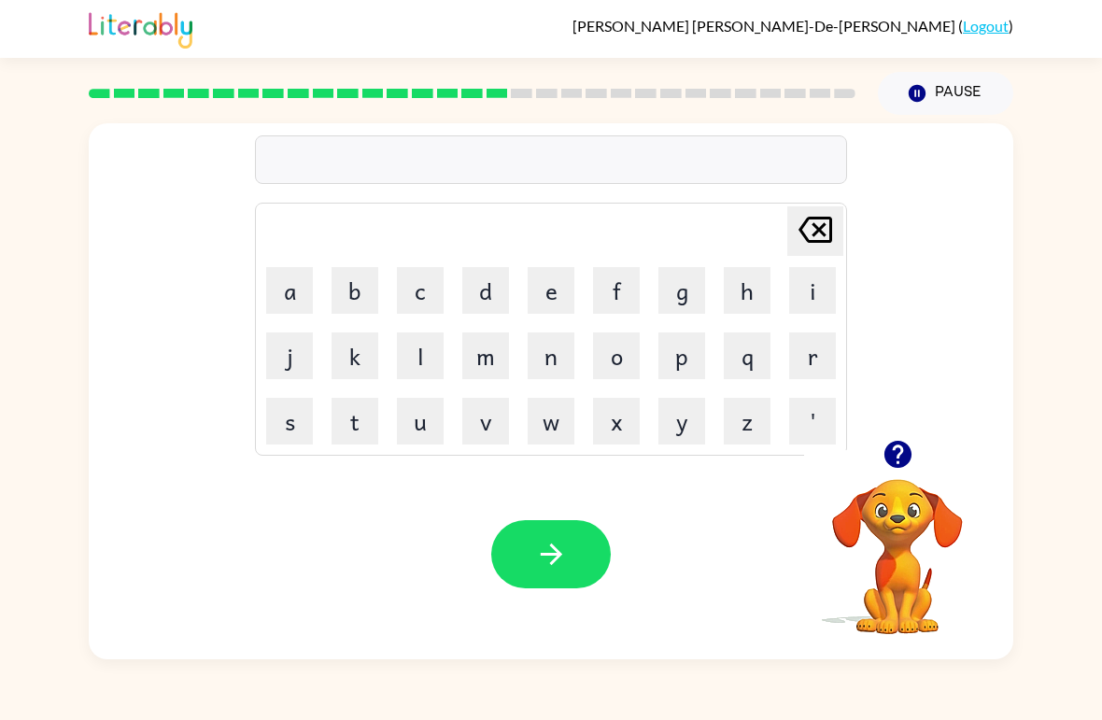
click at [361, 295] on button "b" at bounding box center [355, 290] width 47 height 47
click at [804, 355] on button "r" at bounding box center [813, 356] width 47 height 47
click at [819, 300] on button "i" at bounding box center [813, 290] width 47 height 47
click at [904, 438] on button "button" at bounding box center [899, 455] width 48 height 48
click at [481, 374] on button "m" at bounding box center [485, 356] width 47 height 47
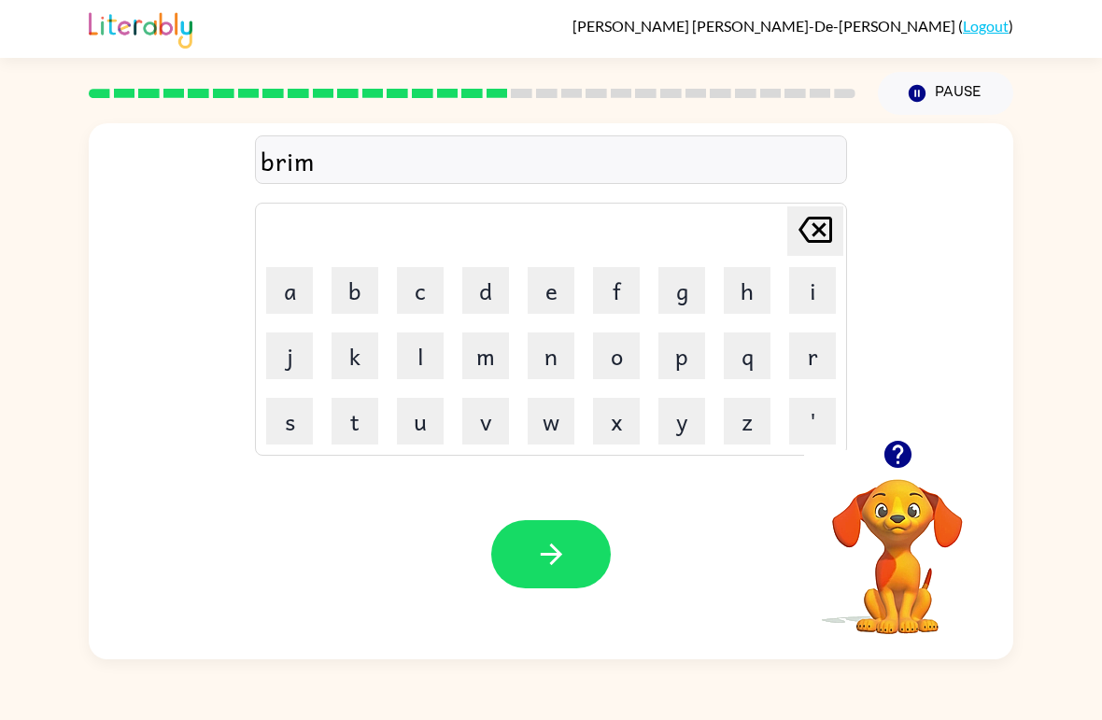
click at [800, 290] on button "i" at bounding box center [813, 290] width 47 height 47
click at [548, 368] on button "n" at bounding box center [551, 356] width 47 height 47
click at [690, 296] on button "g" at bounding box center [682, 290] width 47 height 47
click at [555, 529] on button "button" at bounding box center [551, 554] width 120 height 68
click at [675, 352] on button "p" at bounding box center [682, 356] width 47 height 47
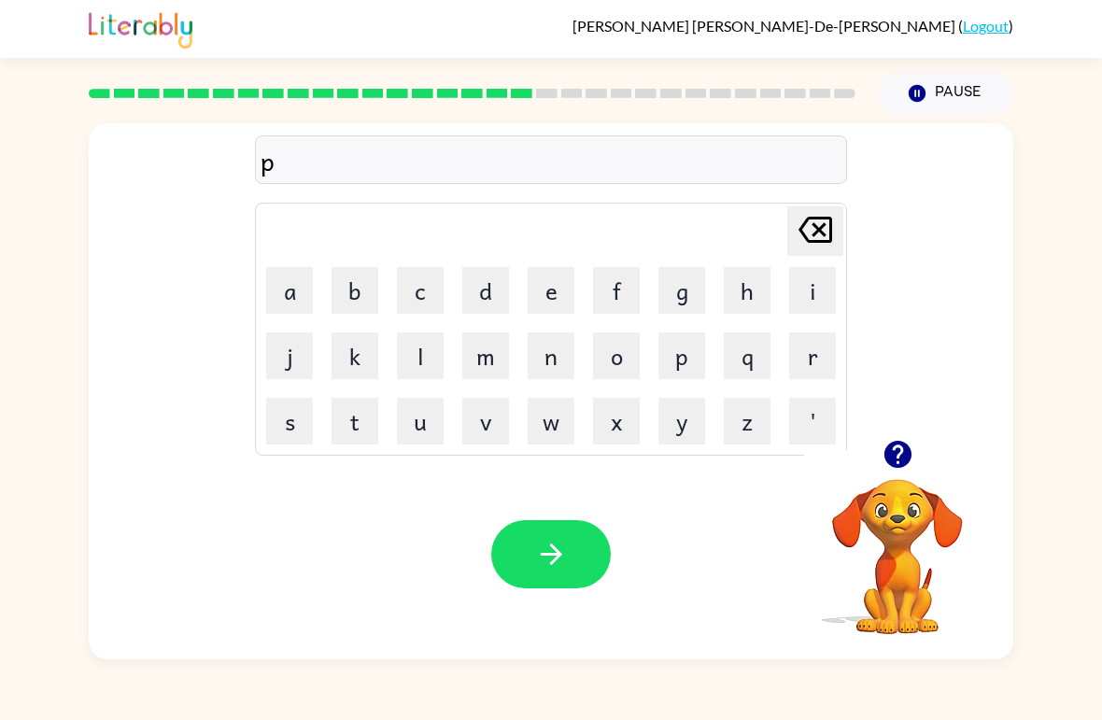
click at [401, 349] on button "l" at bounding box center [420, 356] width 47 height 47
click at [293, 306] on button "a" at bounding box center [289, 290] width 47 height 47
click at [434, 283] on button "c" at bounding box center [420, 290] width 47 height 47
click at [352, 422] on button "t" at bounding box center [355, 421] width 47 height 47
click at [821, 292] on button "i" at bounding box center [813, 290] width 47 height 47
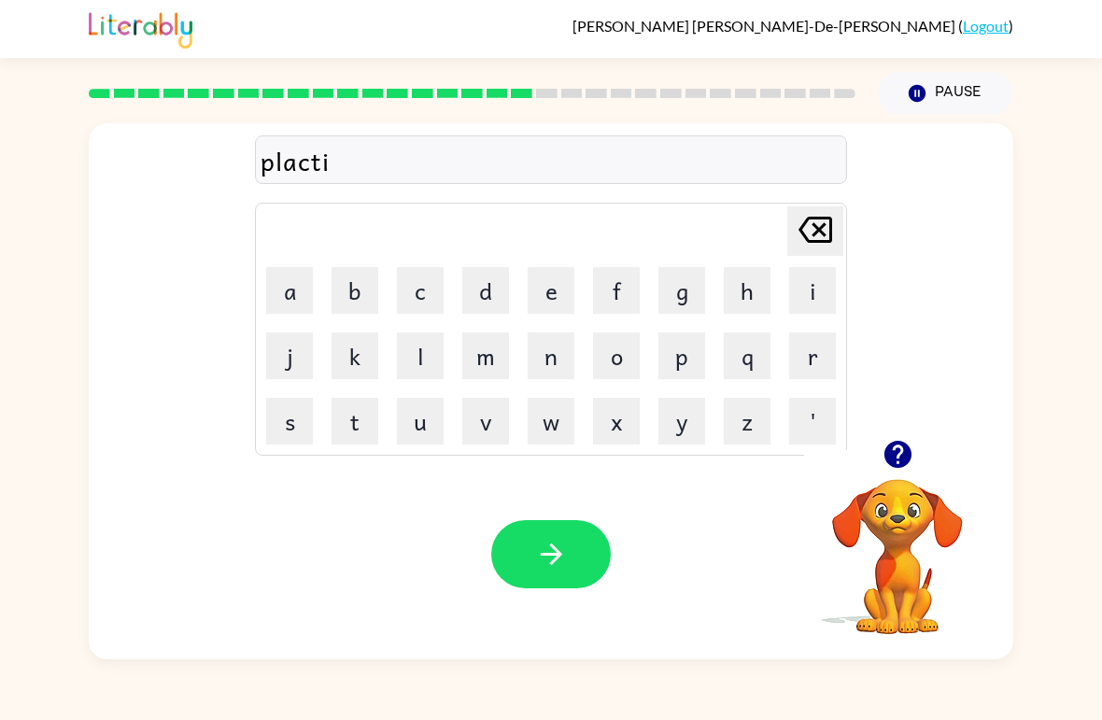
click at [426, 290] on button "c" at bounding box center [420, 290] width 47 height 47
click at [551, 576] on button "button" at bounding box center [551, 554] width 120 height 68
click at [487, 295] on button "d" at bounding box center [485, 290] width 47 height 47
click at [530, 295] on button "e" at bounding box center [551, 290] width 47 height 47
click at [270, 421] on button "s" at bounding box center [289, 421] width 47 height 47
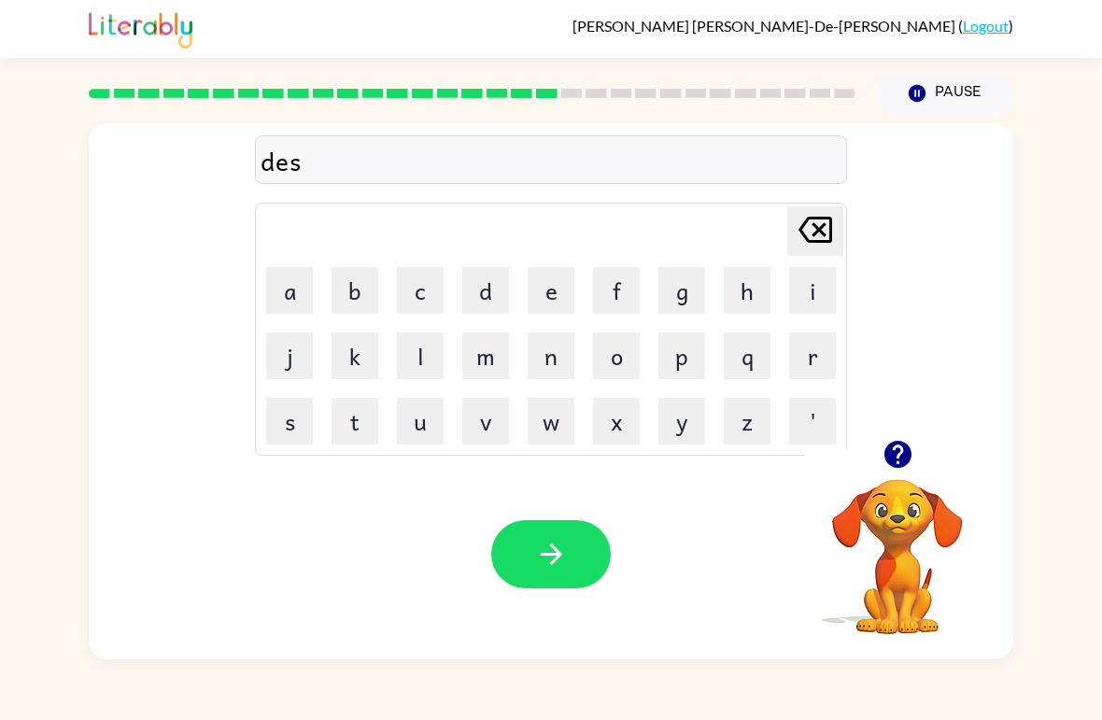
click at [691, 358] on button "p" at bounding box center [682, 356] width 47 height 47
click at [443, 365] on button "l" at bounding box center [420, 356] width 47 height 47
click at [283, 281] on button "a" at bounding box center [289, 290] width 47 height 47
click at [555, 291] on button "e" at bounding box center [551, 290] width 47 height 47
click at [684, 426] on button "y" at bounding box center [682, 421] width 47 height 47
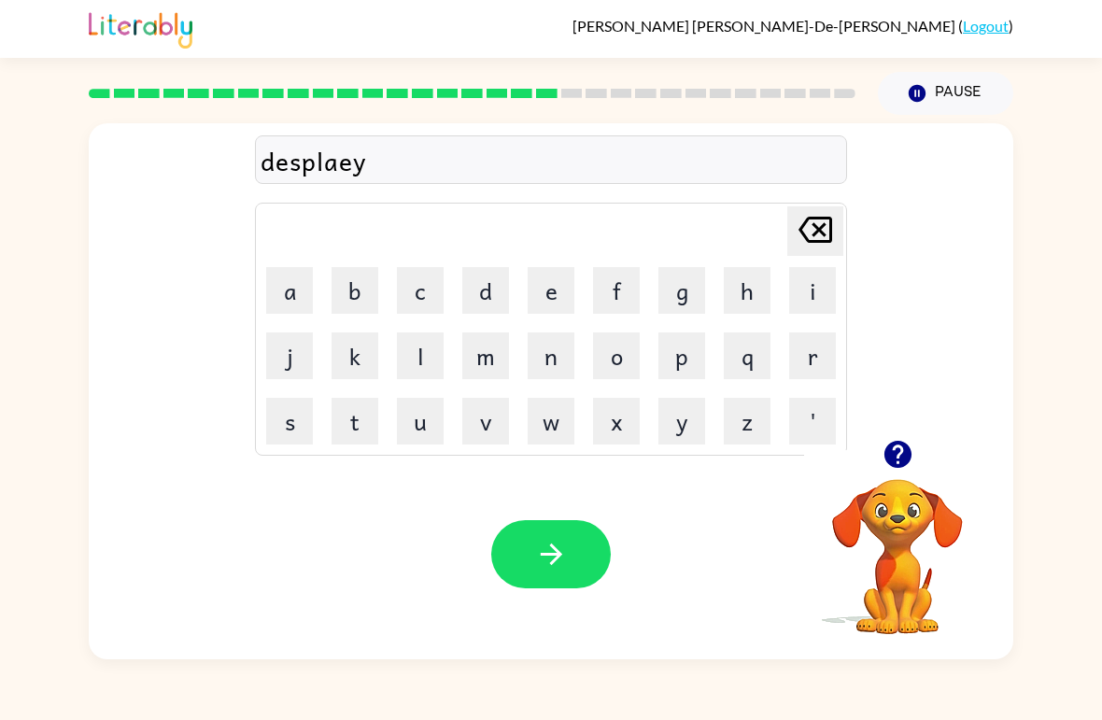
click at [548, 538] on button "button" at bounding box center [551, 554] width 120 height 68
click at [886, 464] on icon "button" at bounding box center [898, 454] width 33 height 33
click at [897, 462] on icon "button" at bounding box center [898, 454] width 33 height 33
click at [498, 283] on button "d" at bounding box center [485, 290] width 47 height 47
click at [432, 413] on button "u" at bounding box center [420, 421] width 47 height 47
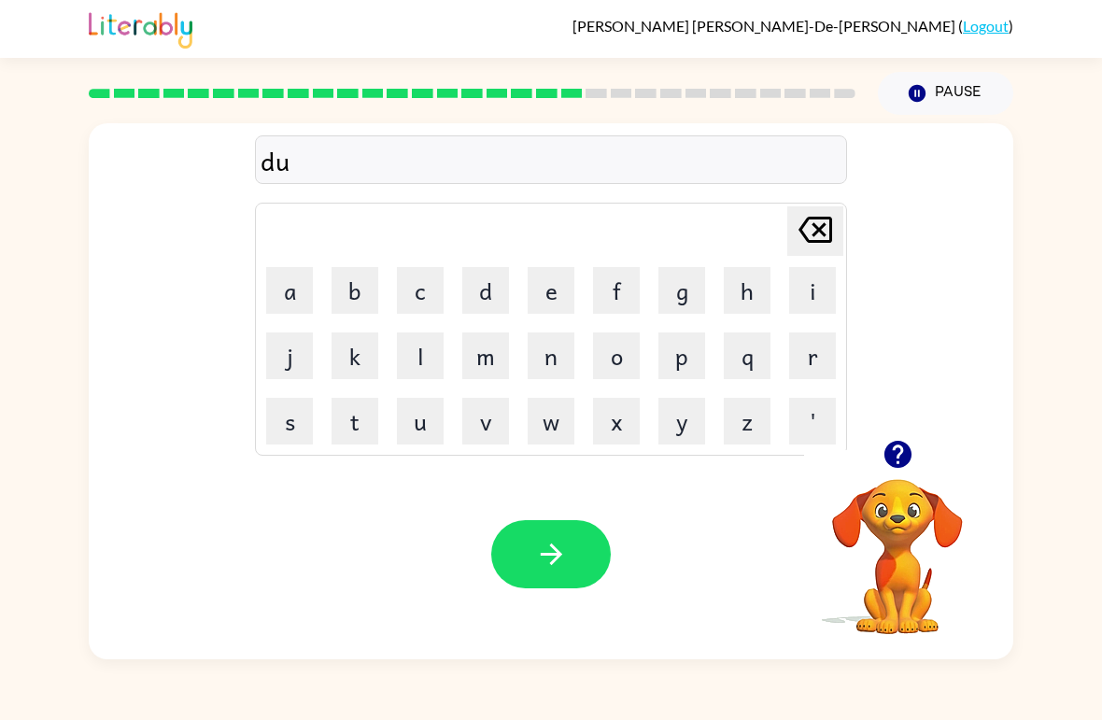
click at [297, 426] on button "s" at bounding box center [289, 421] width 47 height 47
click at [362, 412] on button "t" at bounding box center [355, 421] width 47 height 47
click at [804, 286] on button "i" at bounding box center [813, 290] width 47 height 47
click at [543, 561] on icon "button" at bounding box center [551, 554] width 33 height 33
click at [286, 420] on button "s" at bounding box center [289, 421] width 47 height 47
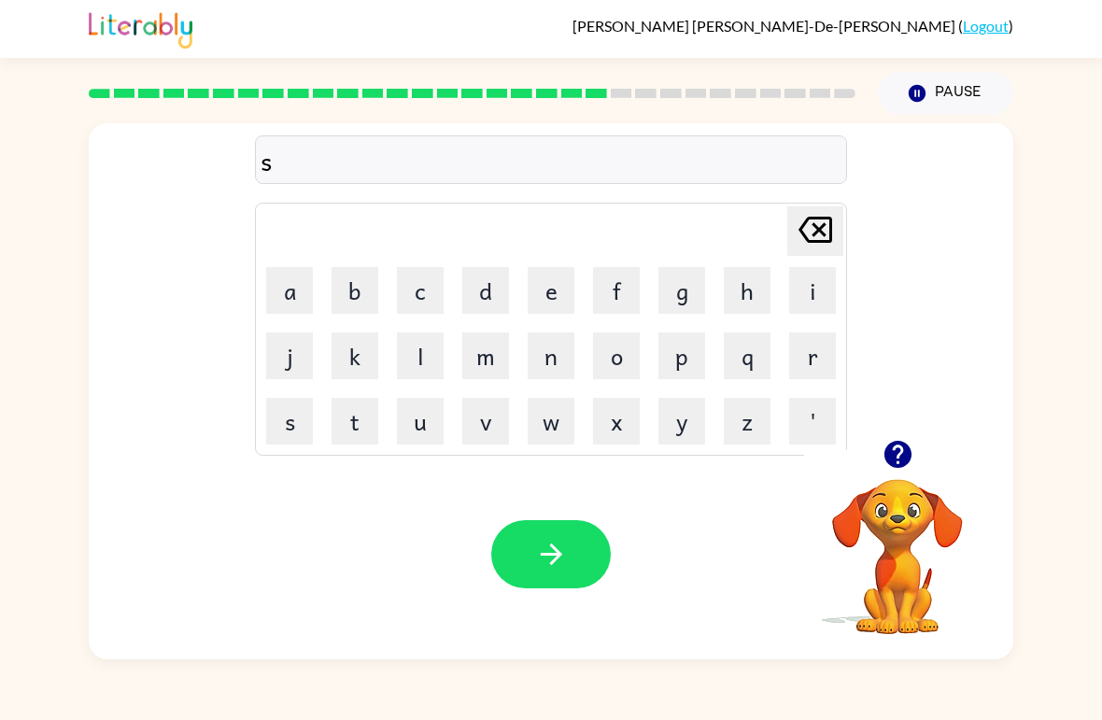
click at [543, 285] on button "e" at bounding box center [551, 290] width 47 height 47
click at [545, 354] on button "n" at bounding box center [551, 356] width 47 height 47
click at [334, 435] on button "t" at bounding box center [355, 421] width 47 height 47
click at [544, 295] on button "e" at bounding box center [551, 290] width 47 height 47
click at [889, 451] on icon "button" at bounding box center [897, 454] width 27 height 27
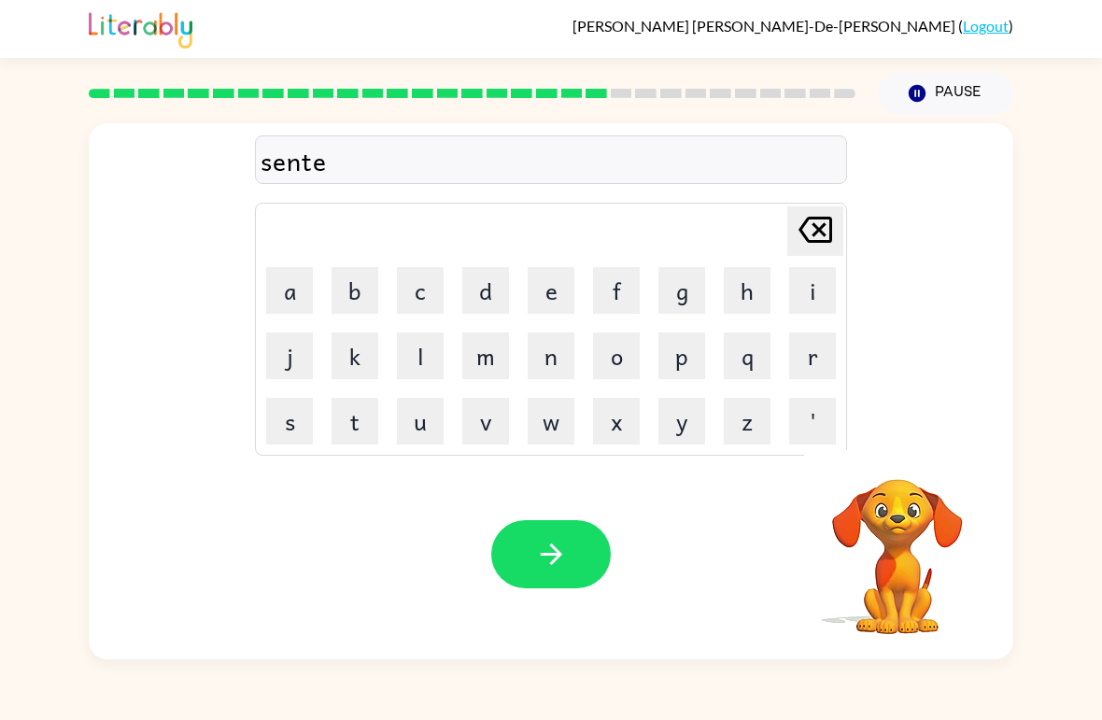
click at [687, 356] on button "p" at bounding box center [682, 356] width 47 height 47
click at [550, 285] on button "e" at bounding box center [551, 290] width 47 height 47
click at [276, 299] on button "a" at bounding box center [289, 290] width 47 height 47
click at [494, 284] on button "d" at bounding box center [485, 290] width 47 height 47
click at [549, 531] on button "button" at bounding box center [551, 554] width 120 height 68
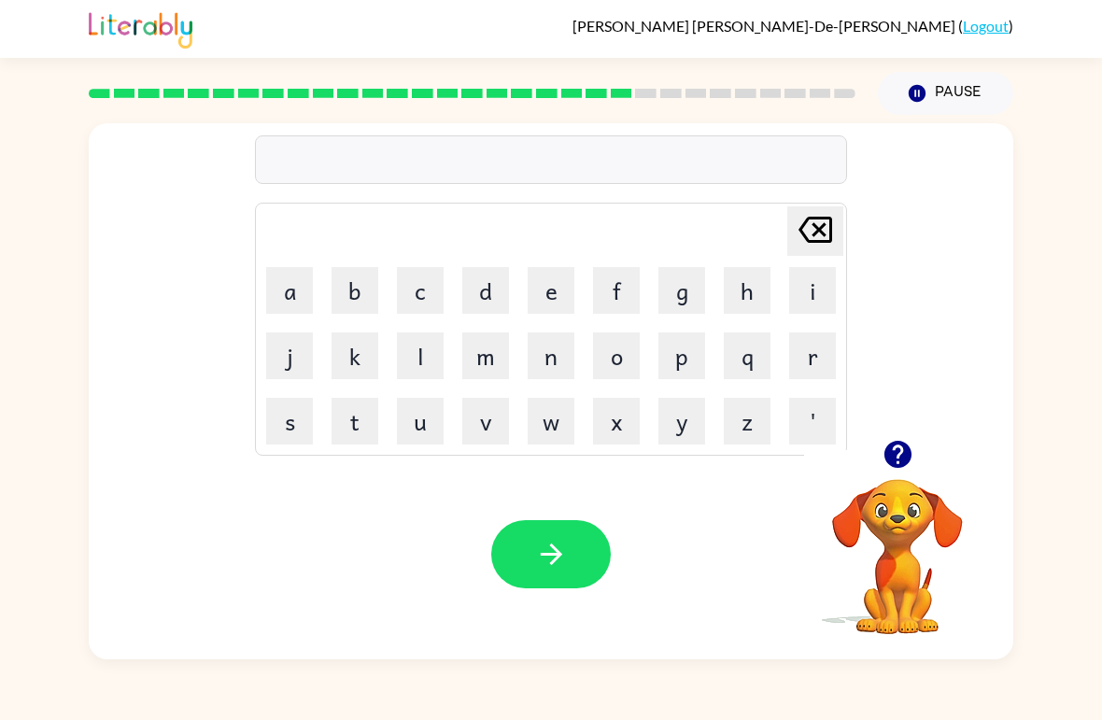
click at [895, 456] on icon "button" at bounding box center [897, 454] width 27 height 27
click at [800, 365] on button "r" at bounding box center [813, 356] width 47 height 47
click at [290, 291] on button "a" at bounding box center [289, 290] width 47 height 47
click at [806, 292] on button "i" at bounding box center [813, 290] width 47 height 47
click at [540, 277] on button "e" at bounding box center [551, 290] width 47 height 47
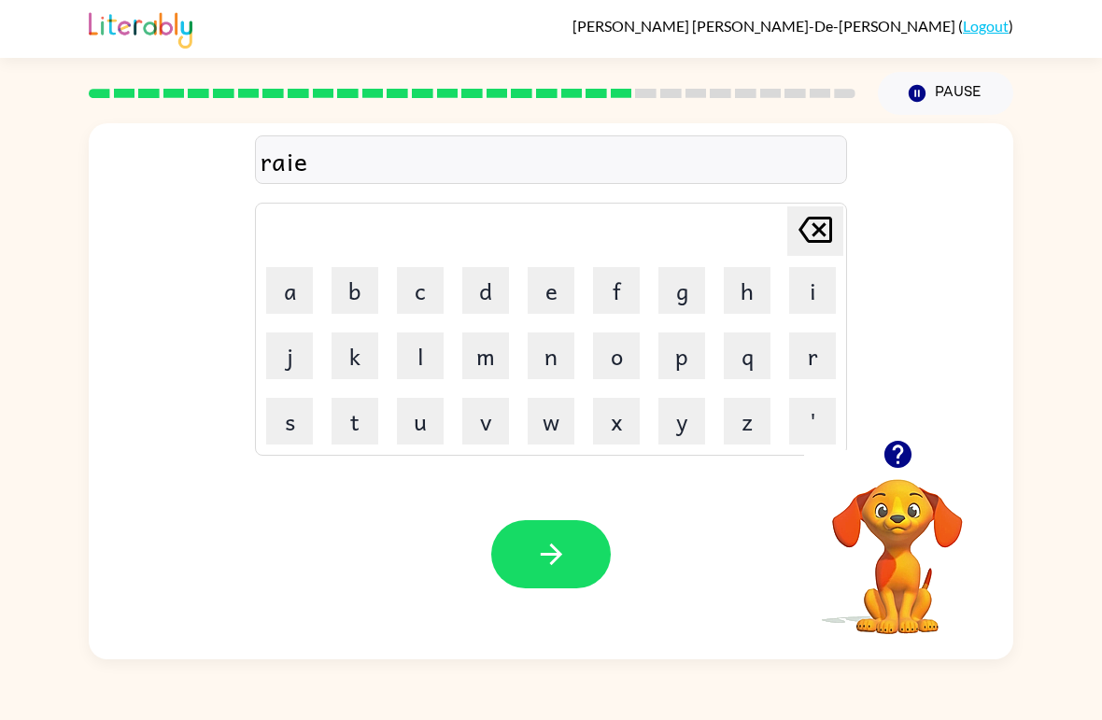
click at [413, 288] on button "c" at bounding box center [420, 290] width 47 height 47
click at [618, 348] on button "o" at bounding box center [616, 356] width 47 height 47
click at [297, 295] on button "a" at bounding box center [289, 290] width 47 height 47
click at [352, 421] on button "t" at bounding box center [355, 421] width 47 height 47
click at [556, 553] on icon "button" at bounding box center [551, 554] width 33 height 33
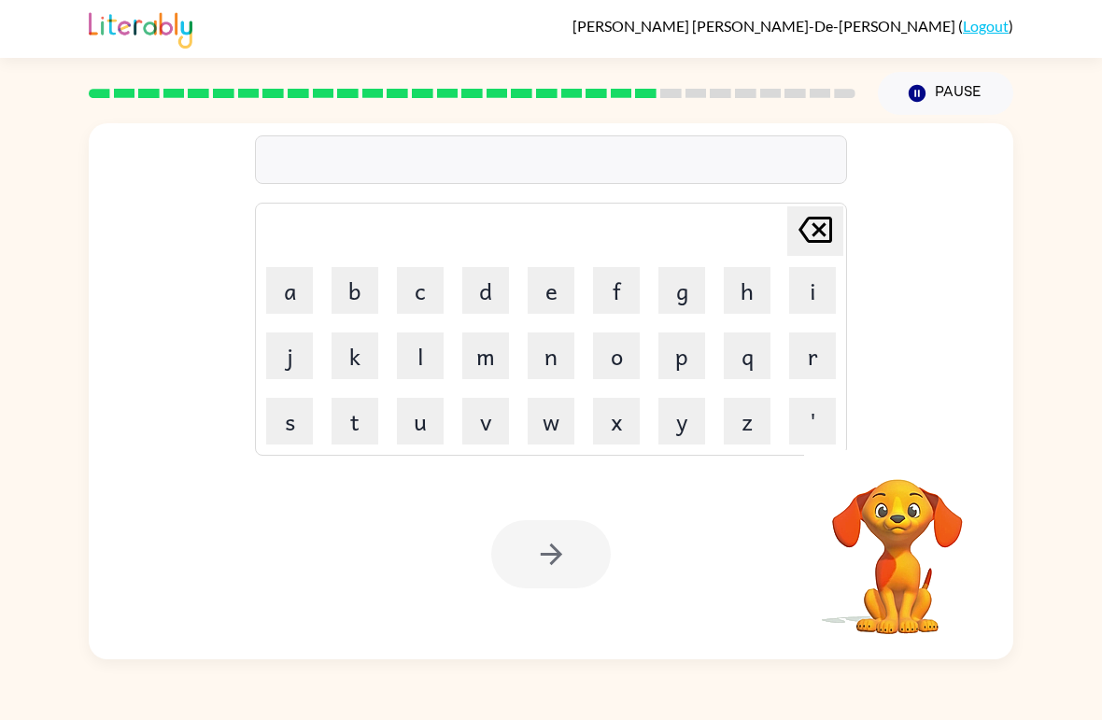
click at [494, 356] on button "m" at bounding box center [485, 356] width 47 height 47
click at [293, 291] on button "a" at bounding box center [289, 290] width 47 height 47
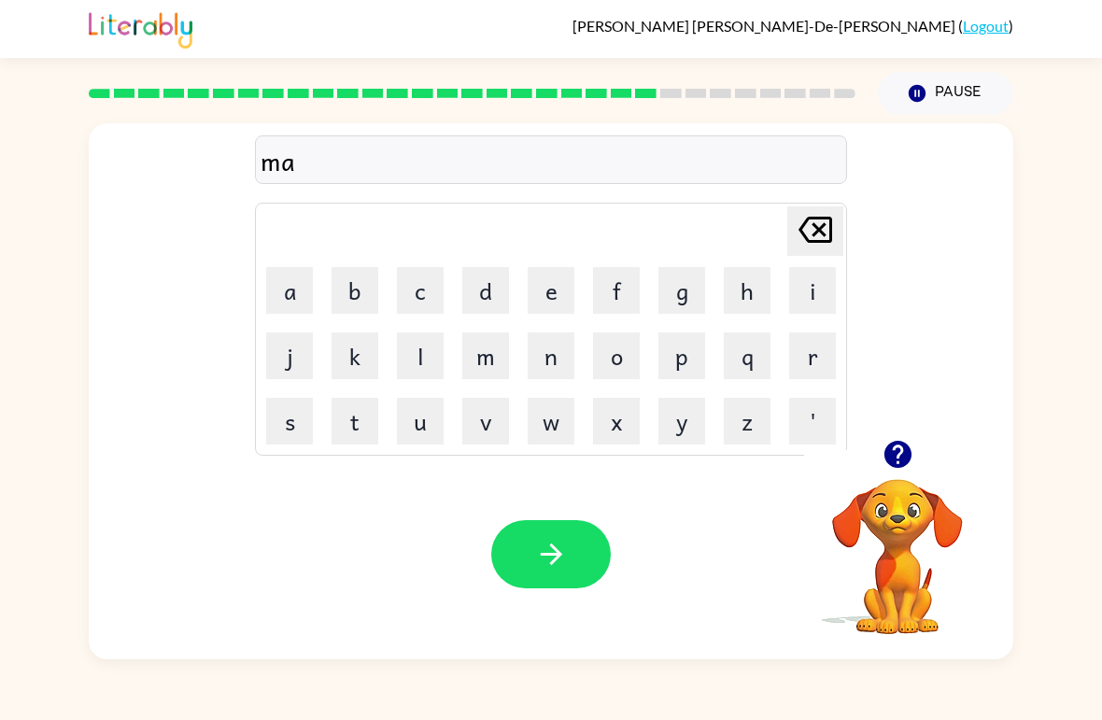
click at [800, 356] on button "r" at bounding box center [813, 356] width 47 height 47
click at [359, 342] on button "k" at bounding box center [355, 356] width 47 height 47
click at [543, 274] on button "e" at bounding box center [551, 290] width 47 height 47
click at [801, 338] on button "r" at bounding box center [813, 356] width 47 height 47
click at [567, 560] on icon "button" at bounding box center [551, 554] width 33 height 33
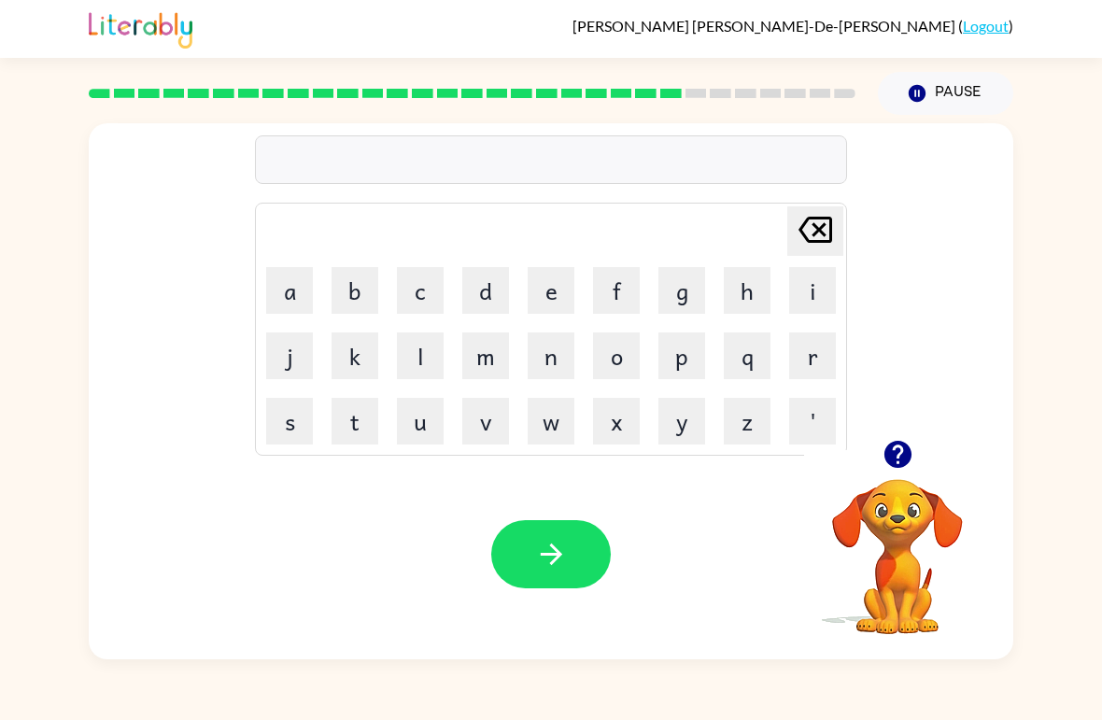
click at [901, 454] on icon "button" at bounding box center [898, 454] width 33 height 33
click at [489, 412] on button "v" at bounding box center [485, 421] width 47 height 47
click at [311, 283] on button "a" at bounding box center [289, 290] width 47 height 47
click at [563, 363] on button "n" at bounding box center [551, 356] width 47 height 47
click at [402, 292] on button "c" at bounding box center [420, 290] width 47 height 47
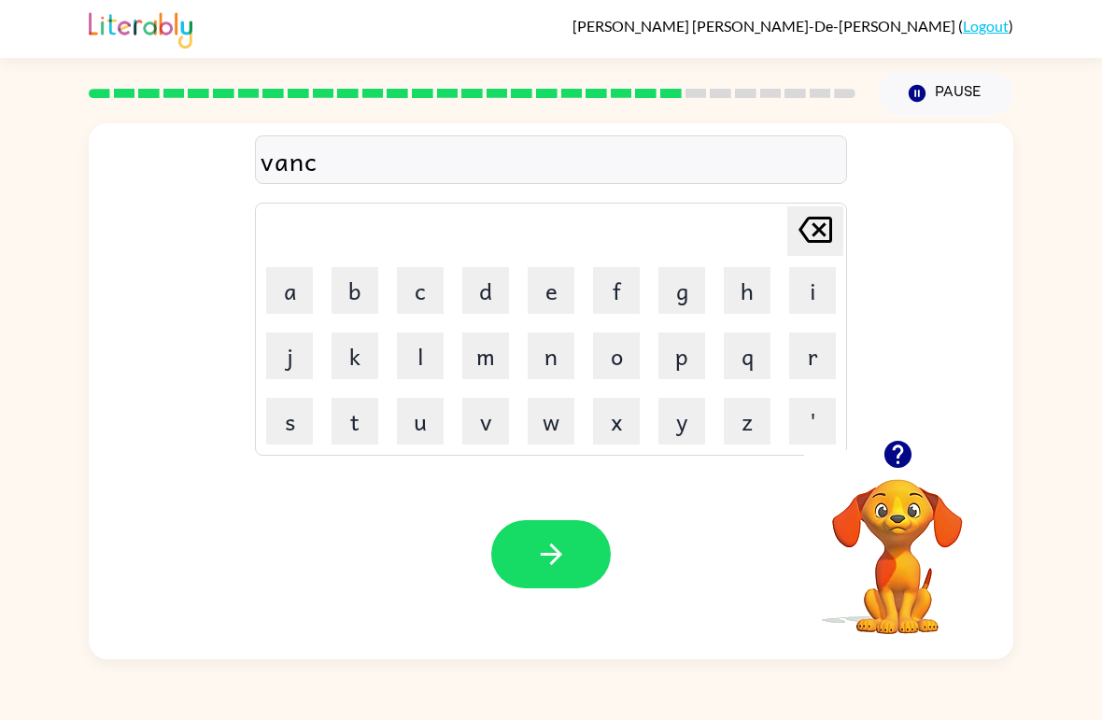
click at [822, 303] on button "i" at bounding box center [813, 290] width 47 height 47
click at [547, 350] on button "n" at bounding box center [551, 356] width 47 height 47
click at [680, 302] on button "g" at bounding box center [682, 290] width 47 height 47
click at [584, 549] on button "button" at bounding box center [551, 554] width 120 height 68
click at [691, 292] on button "g" at bounding box center [682, 290] width 47 height 47
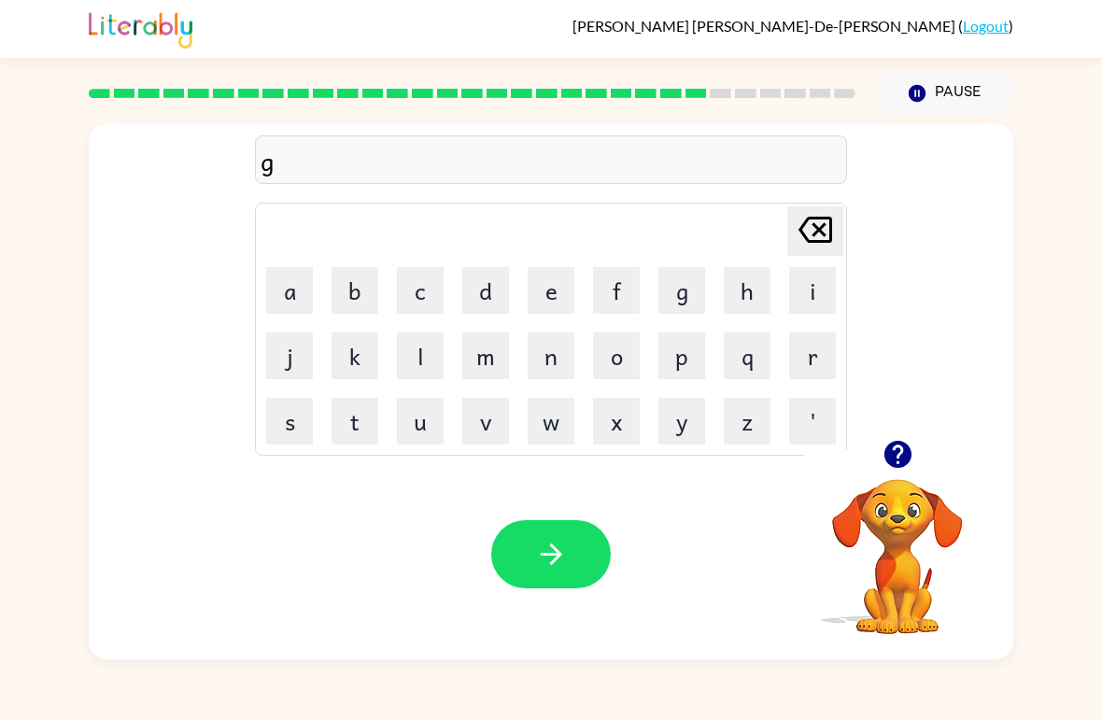
click at [619, 348] on button "o" at bounding box center [616, 356] width 47 height 47
click at [355, 288] on button "b" at bounding box center [355, 290] width 47 height 47
click at [812, 277] on button "i" at bounding box center [813, 290] width 47 height 47
click at [817, 229] on icon at bounding box center [816, 230] width 34 height 26
click at [409, 348] on button "l" at bounding box center [420, 356] width 47 height 47
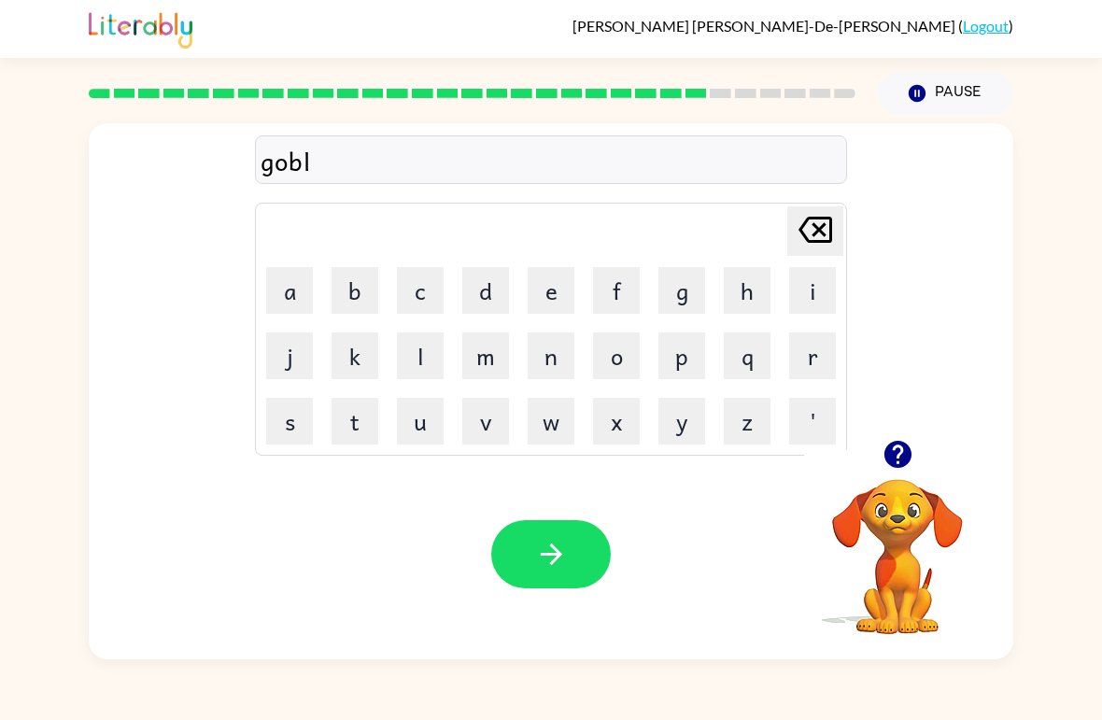
click at [796, 284] on button "i" at bounding box center [813, 290] width 47 height 47
click at [533, 339] on button "n" at bounding box center [551, 356] width 47 height 47
click at [588, 545] on button "button" at bounding box center [551, 554] width 120 height 68
click at [690, 290] on button "g" at bounding box center [682, 290] width 47 height 47
click at [619, 346] on button "o" at bounding box center [616, 356] width 47 height 47
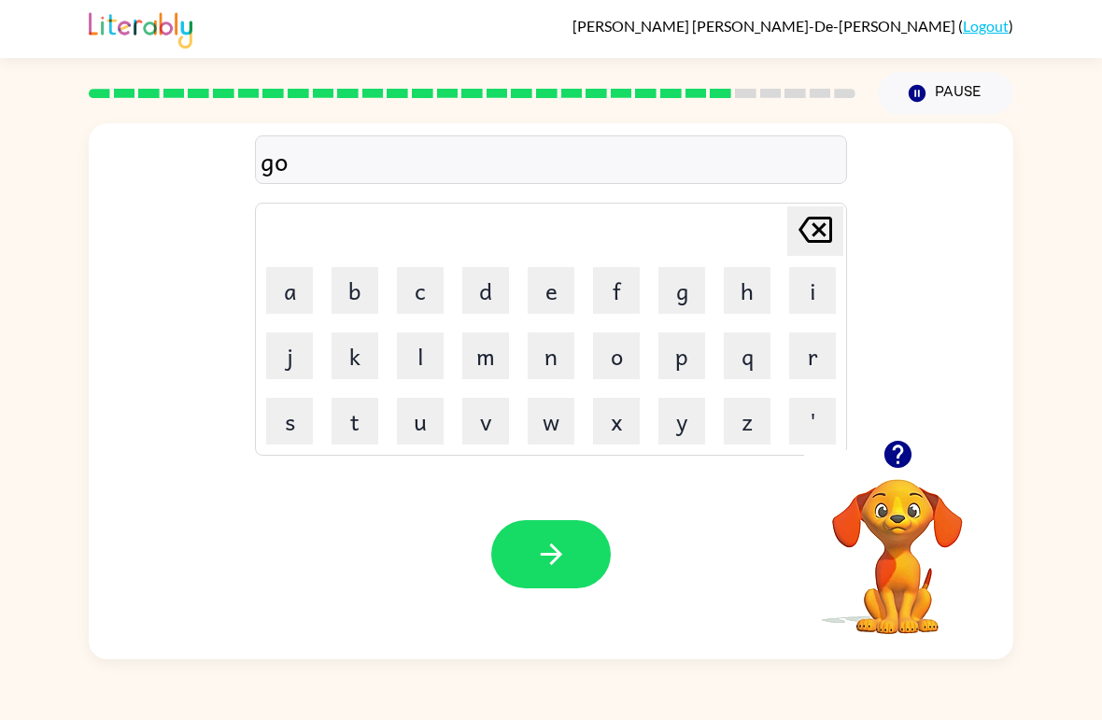
click at [494, 421] on button "v" at bounding box center [485, 421] width 47 height 47
click at [533, 290] on button "e" at bounding box center [551, 290] width 47 height 47
click at [807, 362] on button "r" at bounding box center [813, 356] width 47 height 47
click at [908, 451] on icon "button" at bounding box center [897, 454] width 27 height 27
click at [491, 359] on button "m" at bounding box center [485, 356] width 47 height 47
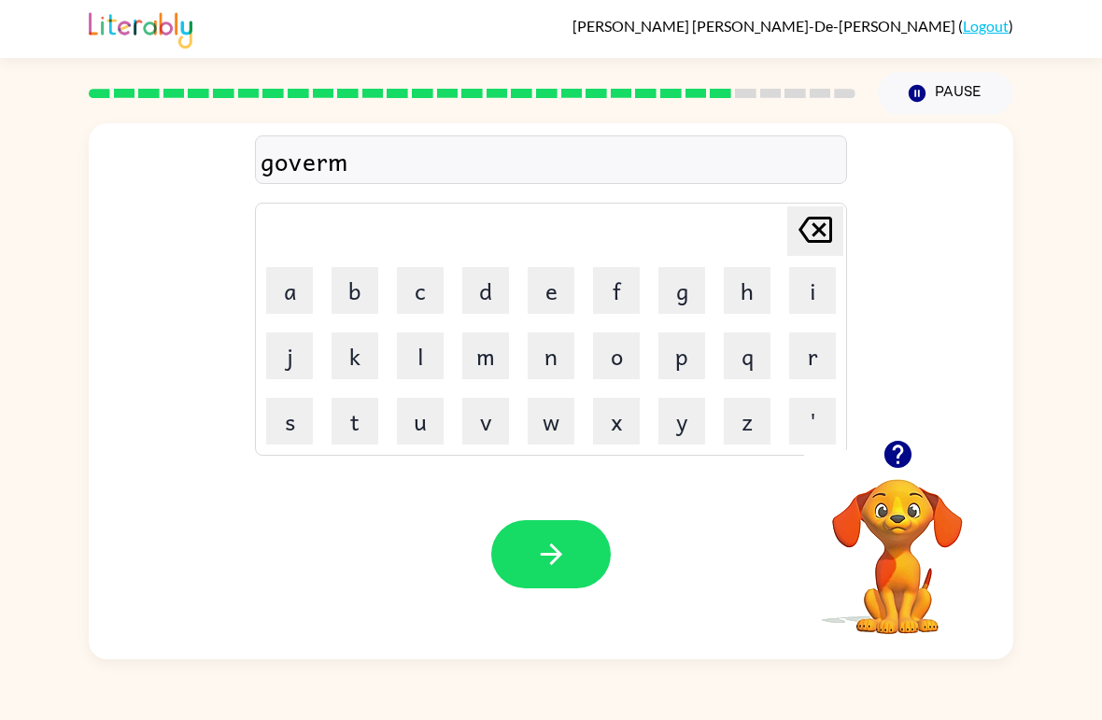
click at [804, 306] on button "i" at bounding box center [813, 290] width 47 height 47
click at [544, 365] on button "n" at bounding box center [551, 356] width 47 height 47
click at [483, 296] on button "d" at bounding box center [485, 290] width 47 height 47
click at [569, 553] on button "button" at bounding box center [551, 554] width 120 height 68
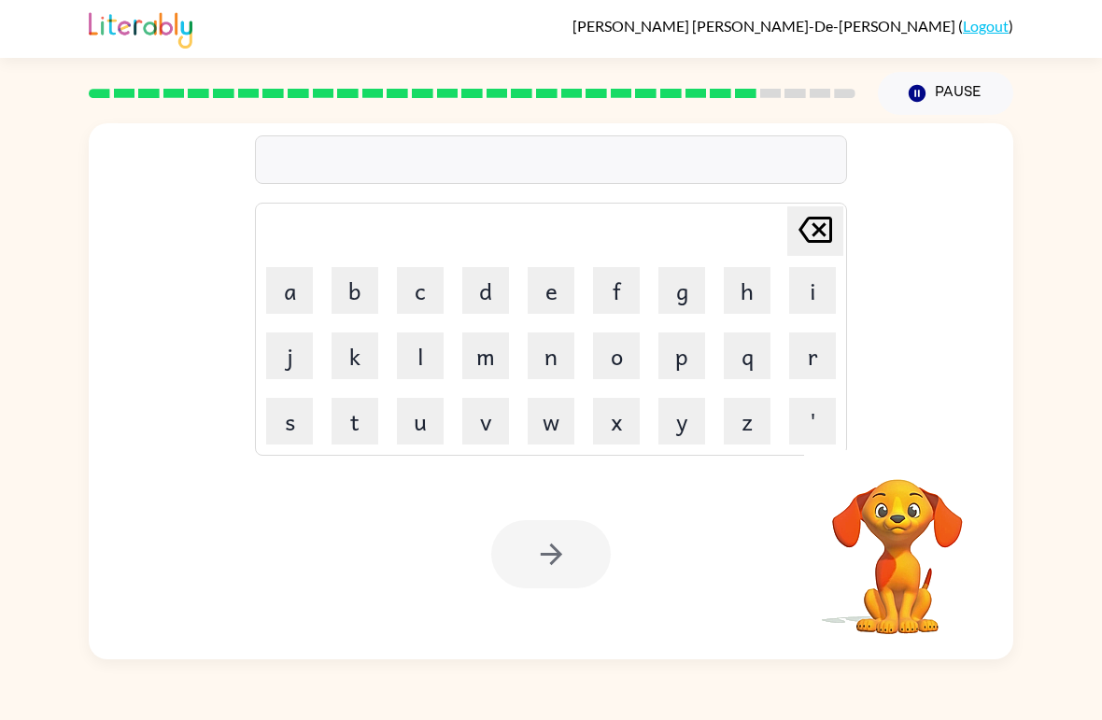
click at [284, 423] on button "s" at bounding box center [289, 421] width 47 height 47
click at [354, 434] on button "t" at bounding box center [355, 421] width 47 height 47
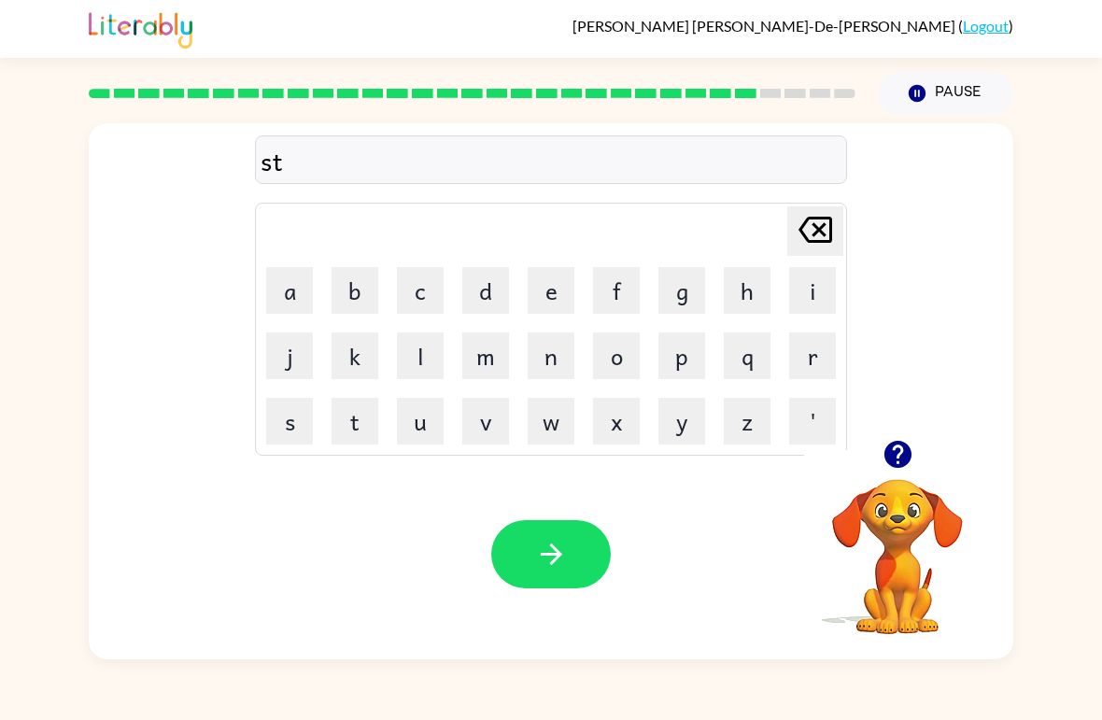
click at [814, 350] on button "r" at bounding box center [813, 356] width 47 height 47
click at [292, 295] on button "a" at bounding box center [289, 290] width 47 height 47
click at [556, 351] on button "n" at bounding box center [551, 356] width 47 height 47
click at [544, 542] on icon "button" at bounding box center [551, 554] width 33 height 33
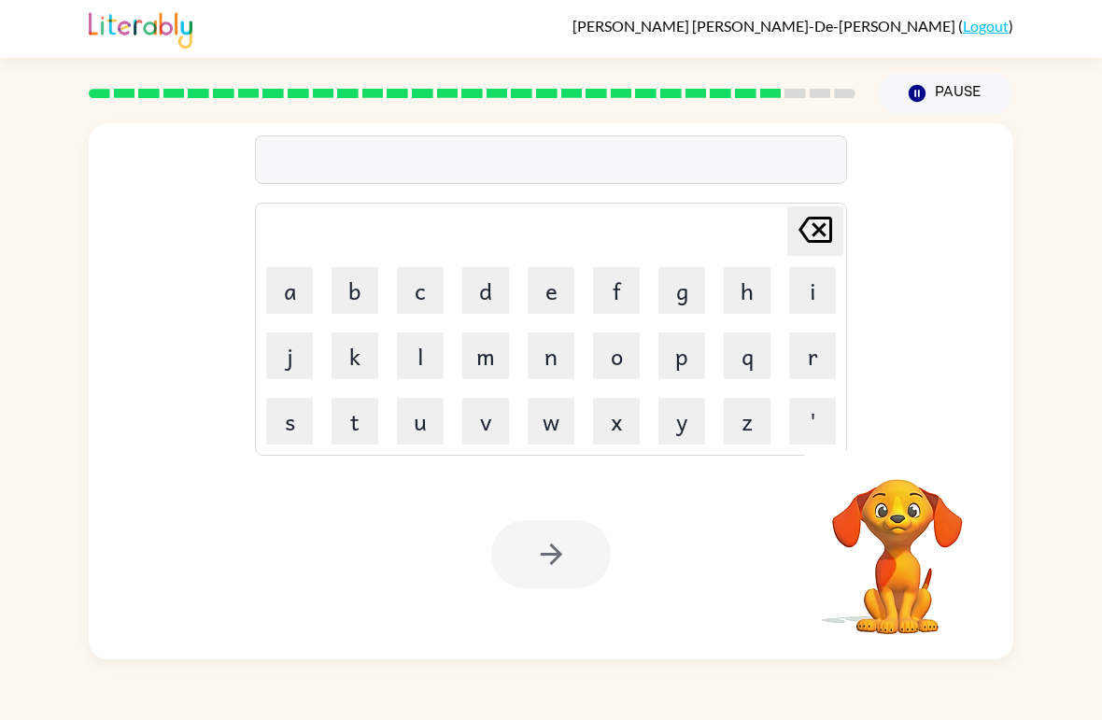
click at [274, 433] on button "s" at bounding box center [289, 421] width 47 height 47
click at [762, 294] on button "h" at bounding box center [747, 290] width 47 height 47
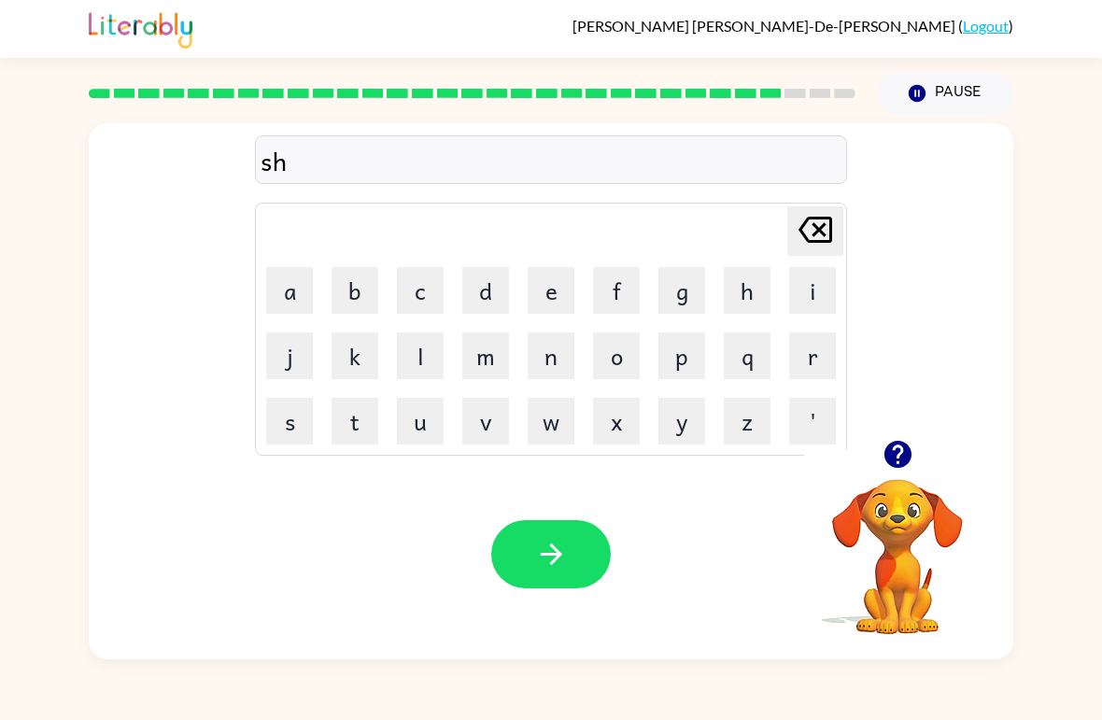
click at [286, 419] on button "s" at bounding box center [289, 421] width 47 height 47
click at [804, 226] on icon at bounding box center [816, 230] width 34 height 26
click at [295, 304] on button "a" at bounding box center [289, 290] width 47 height 47
click at [676, 354] on button "p" at bounding box center [682, 356] width 47 height 47
click at [551, 534] on button "button" at bounding box center [551, 554] width 120 height 68
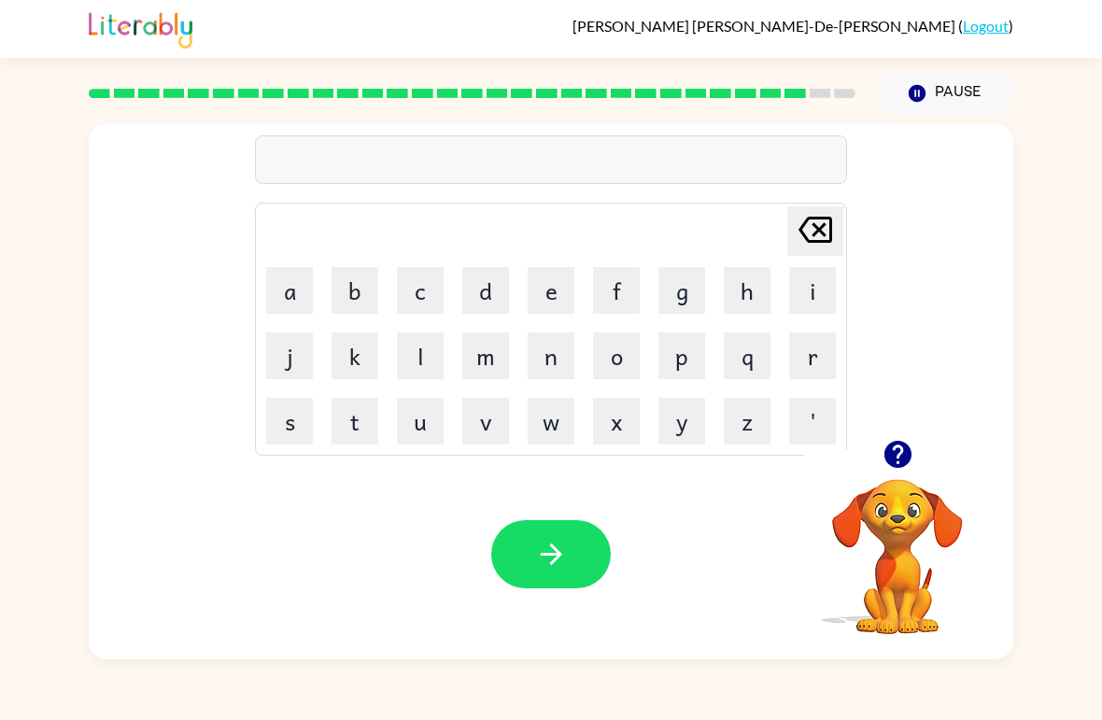
click at [553, 287] on button "e" at bounding box center [551, 290] width 47 height 47
click at [617, 425] on button "x" at bounding box center [616, 421] width 47 height 47
click at [283, 414] on button "s" at bounding box center [289, 421] width 47 height 47
click at [549, 291] on button "e" at bounding box center [551, 290] width 47 height 47
click at [397, 351] on button "l" at bounding box center [420, 356] width 47 height 47
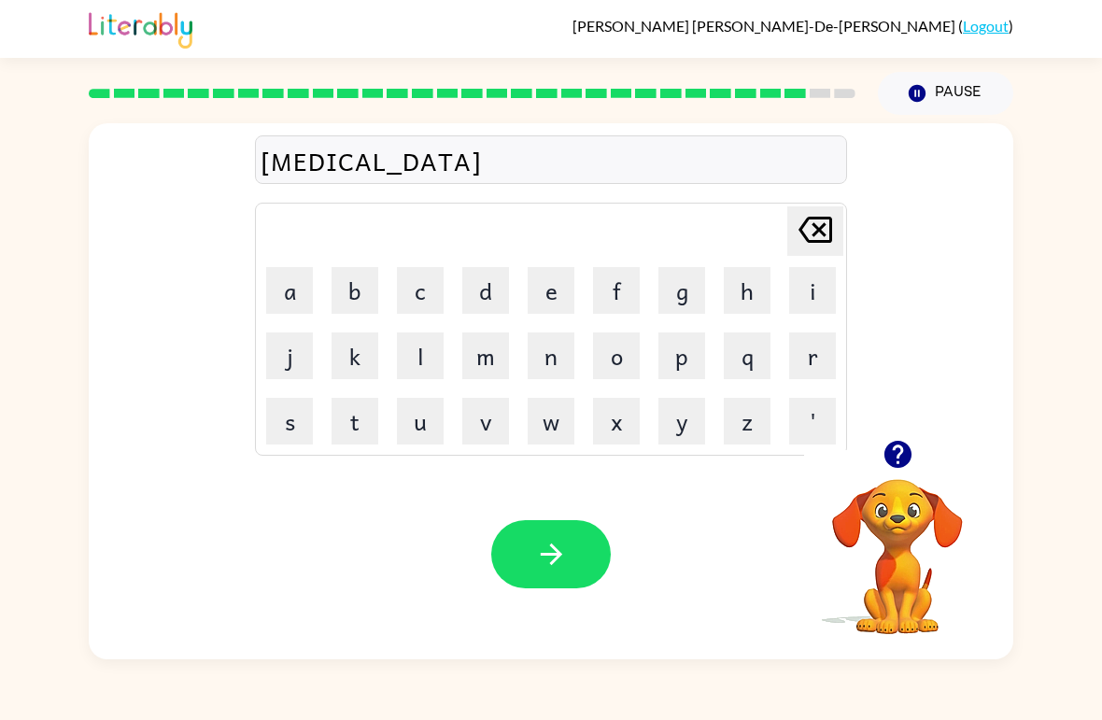
click at [558, 290] on button "e" at bounding box center [551, 290] width 47 height 47
click at [530, 344] on button "n" at bounding box center [551, 356] width 47 height 47
click at [359, 425] on button "t" at bounding box center [355, 421] width 47 height 47
click at [545, 528] on button "button" at bounding box center [551, 554] width 120 height 68
click at [489, 289] on button "d" at bounding box center [485, 290] width 47 height 47
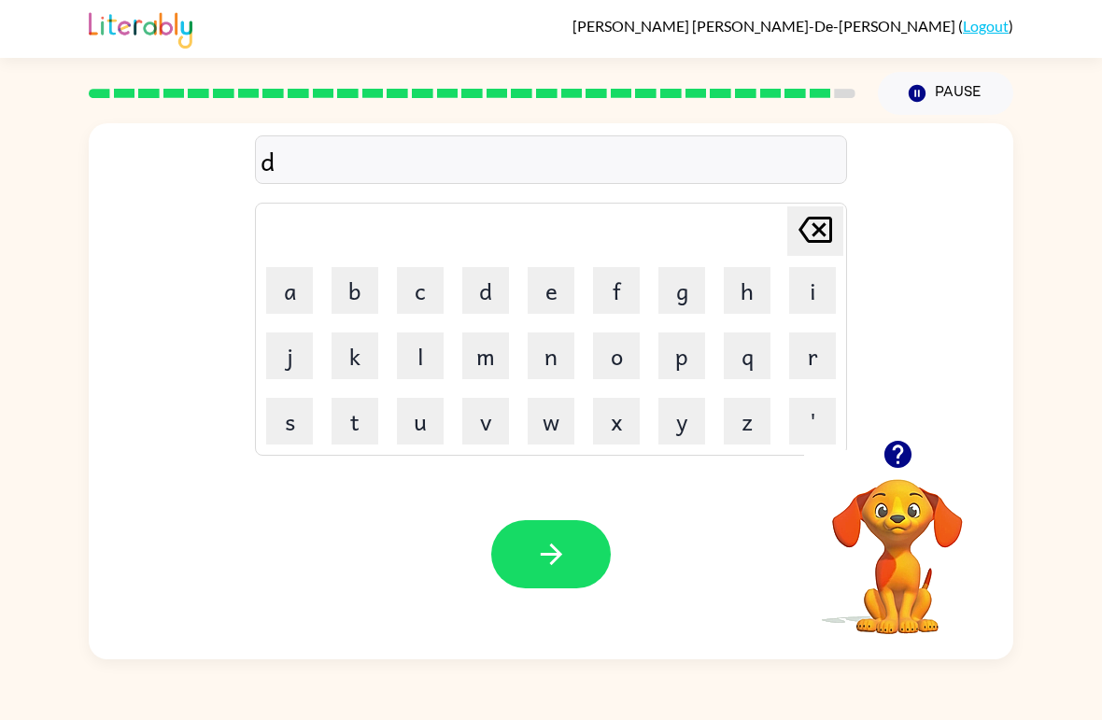
click at [815, 351] on button "r" at bounding box center [813, 356] width 47 height 47
click at [298, 292] on button "a" at bounding box center [289, 290] width 47 height 47
click at [544, 298] on button "e" at bounding box center [551, 290] width 47 height 47
click at [889, 451] on icon "button" at bounding box center [897, 454] width 27 height 27
click at [340, 288] on button "b" at bounding box center [355, 290] width 47 height 47
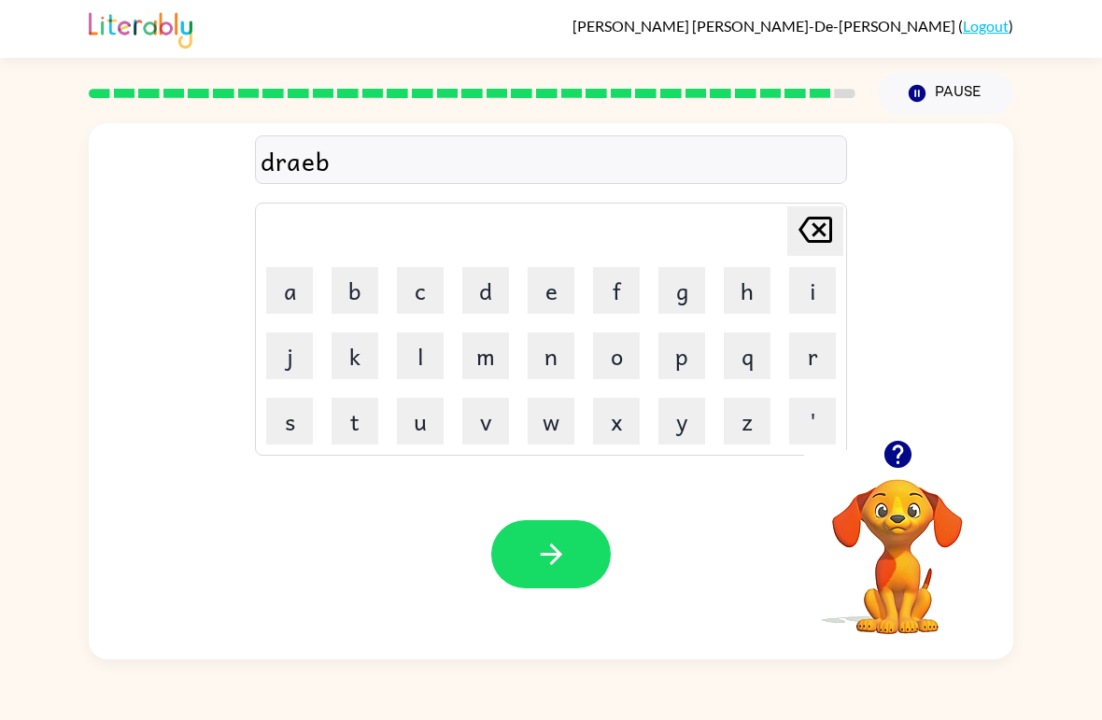
click at [819, 361] on button "r" at bounding box center [813, 356] width 47 height 47
click at [299, 303] on button "a" at bounding box center [289, 290] width 47 height 47
click at [362, 349] on button "k" at bounding box center [355, 356] width 47 height 47
click at [547, 284] on button "e" at bounding box center [551, 290] width 47 height 47
click at [828, 356] on button "r" at bounding box center [813, 356] width 47 height 47
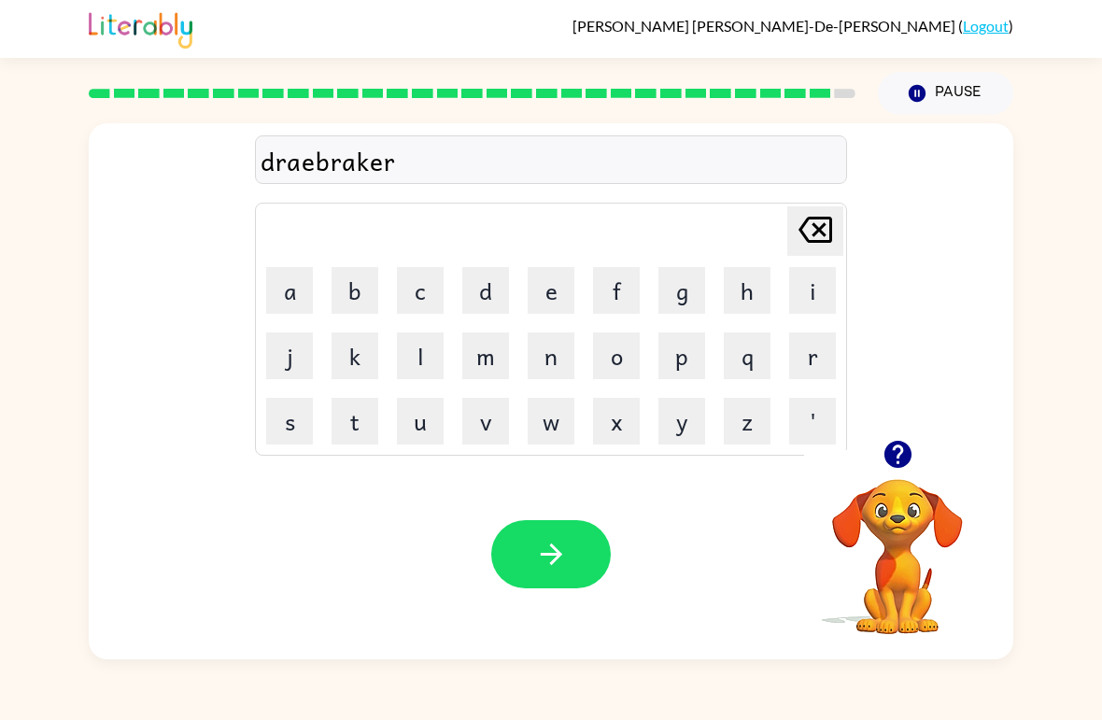
click at [551, 562] on icon "button" at bounding box center [551, 554] width 33 height 33
